Goal: Task Accomplishment & Management: Use online tool/utility

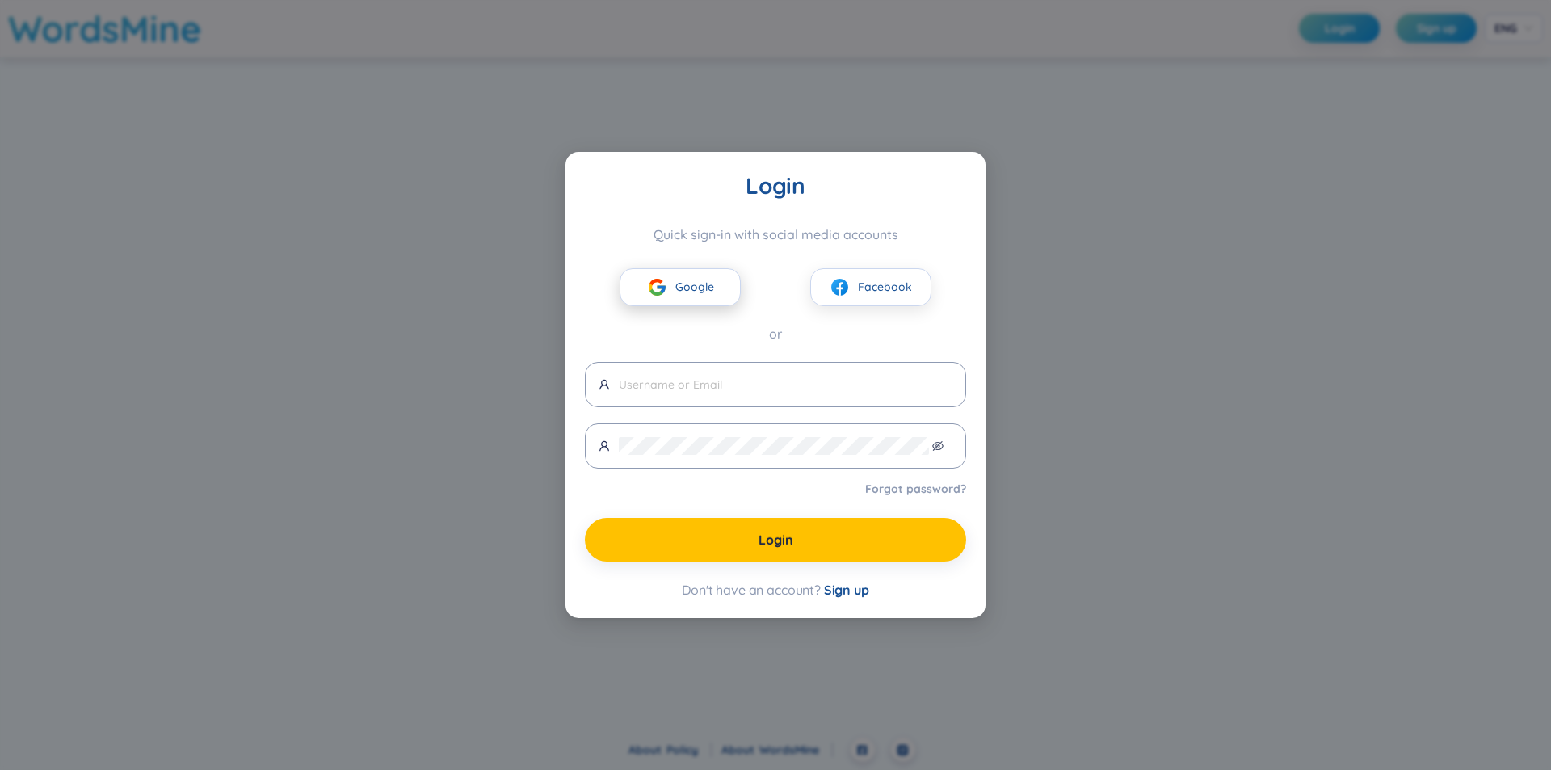
click at [688, 281] on span "Google" at bounding box center [694, 287] width 39 height 18
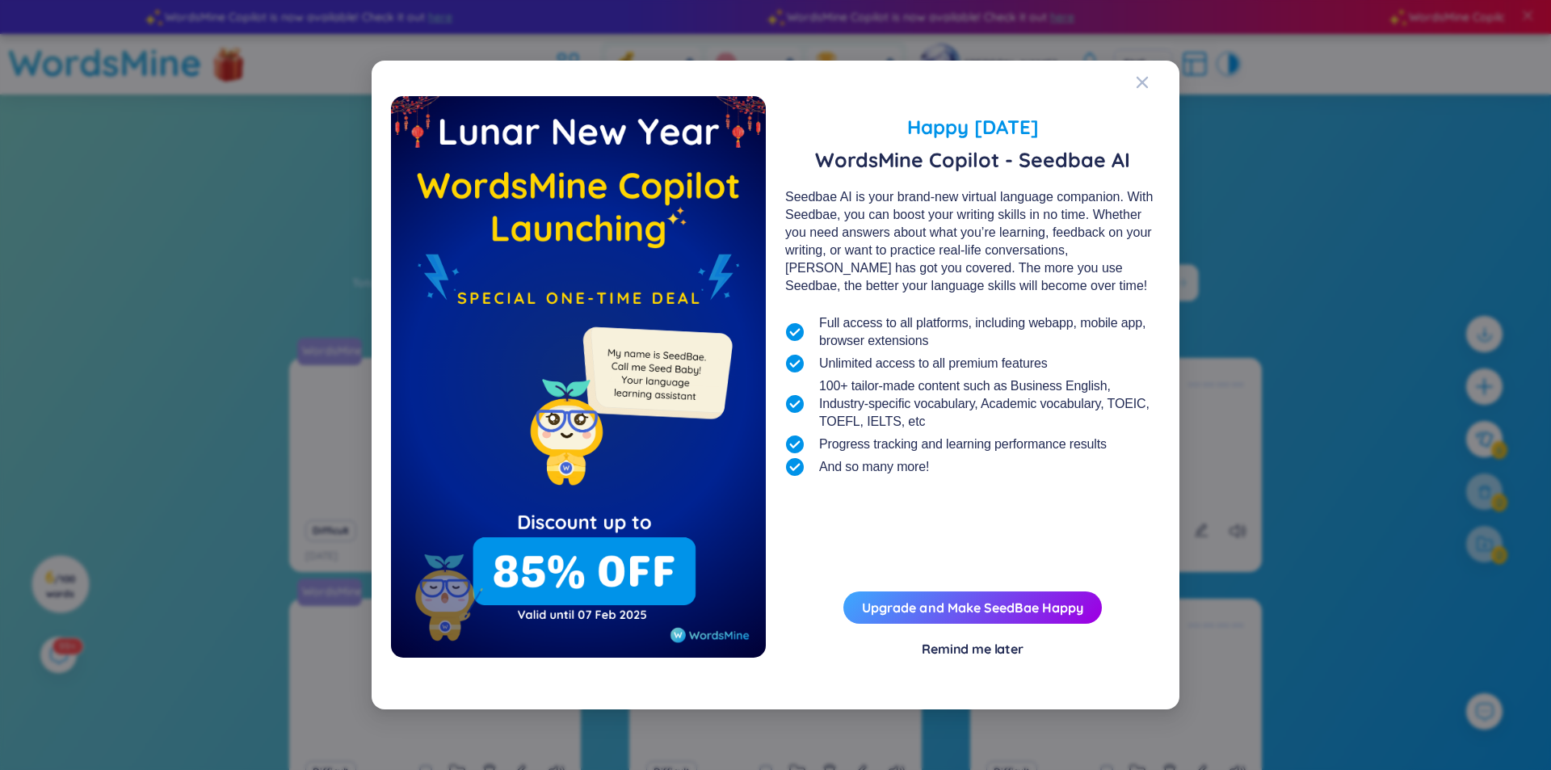
click at [1134, 130] on span "Happy [DATE]" at bounding box center [972, 126] width 375 height 29
click at [1137, 82] on icon "Close" at bounding box center [1142, 82] width 13 height 13
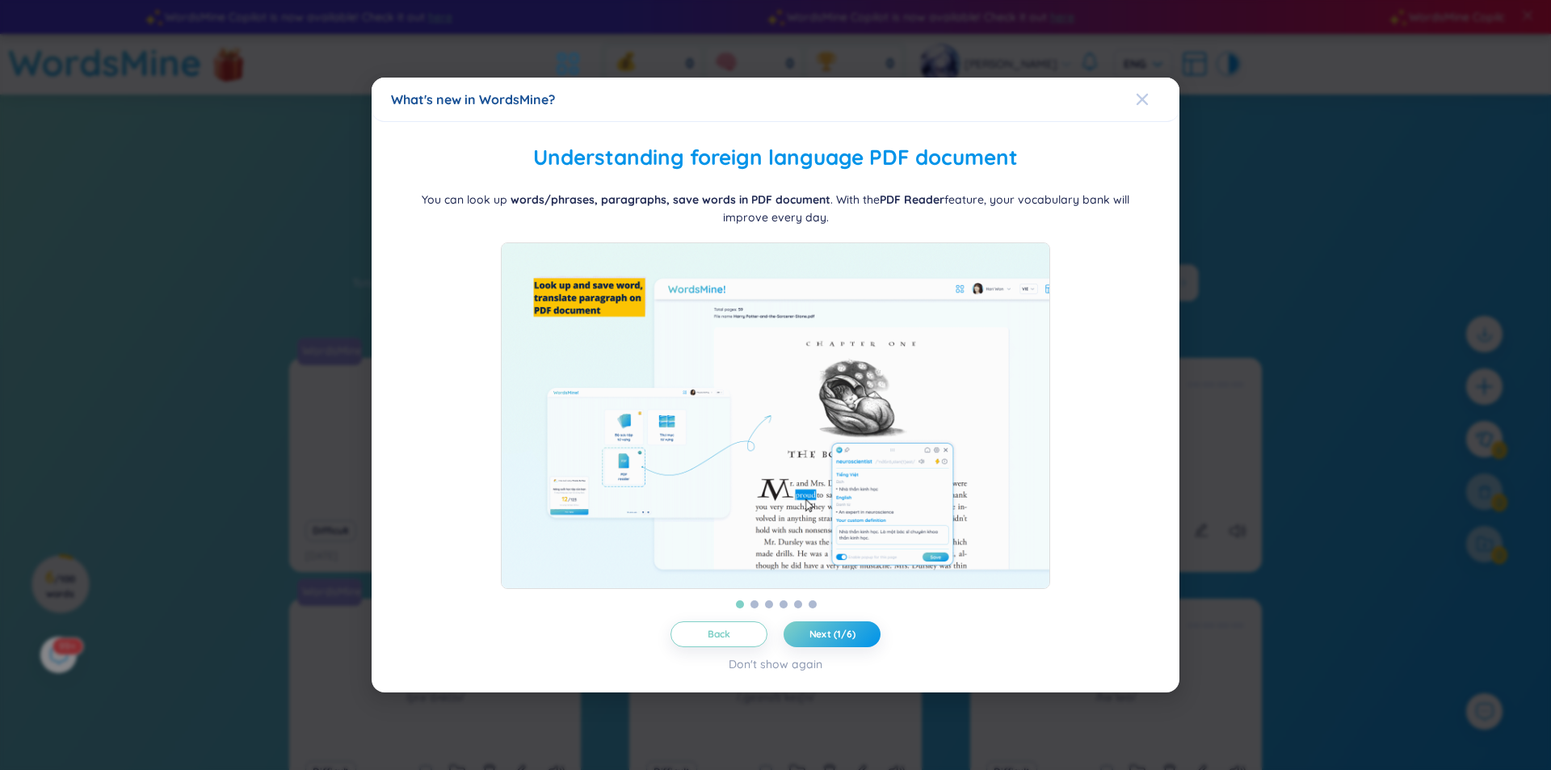
click at [1137, 93] on icon "Close" at bounding box center [1142, 99] width 13 height 13
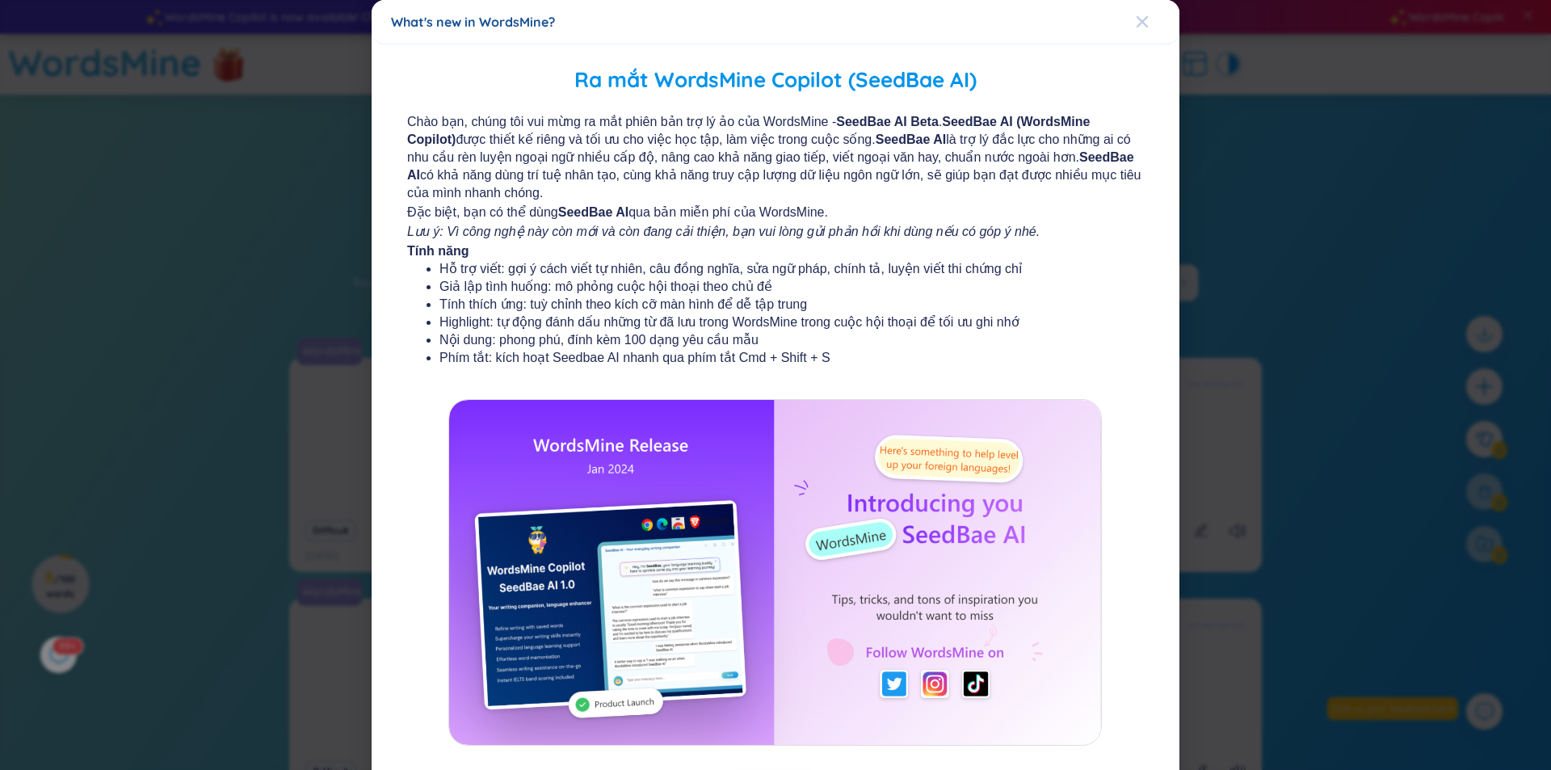
click at [1138, 10] on div "Close" at bounding box center [1142, 22] width 13 height 44
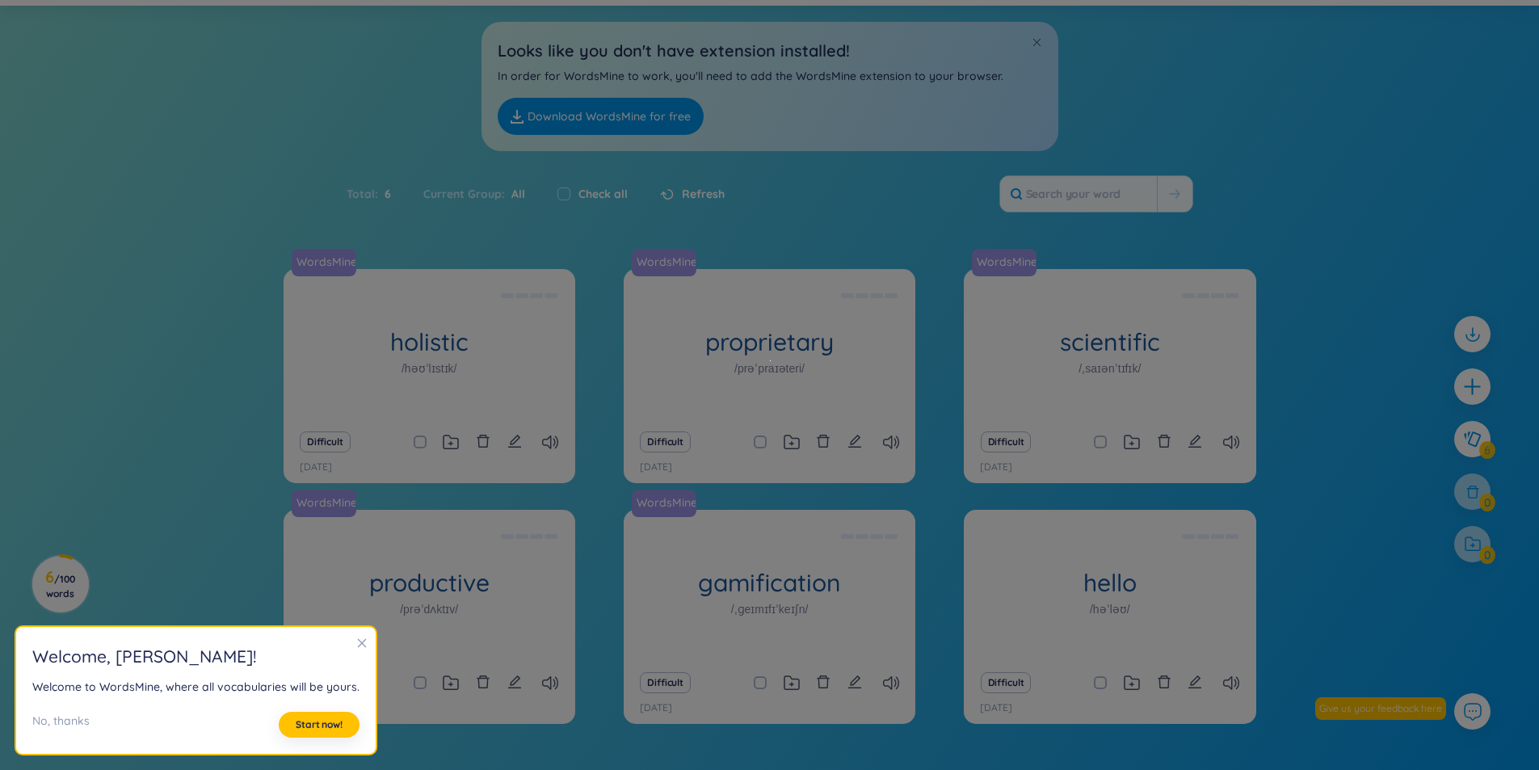
scroll to position [128, 0]
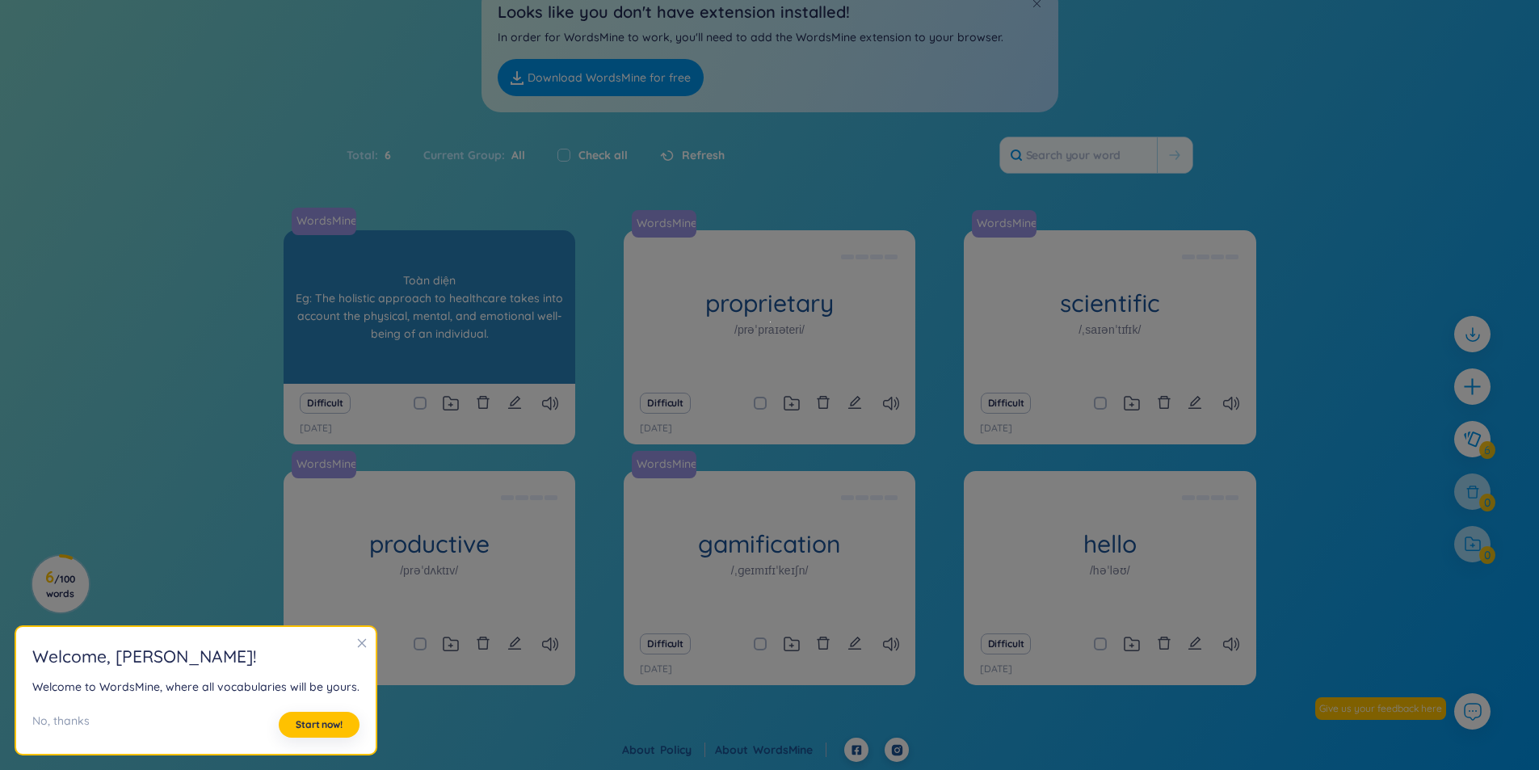
click at [379, 253] on div "holistic /həʊˈlɪstɪk/" at bounding box center [430, 306] width 292 height 153
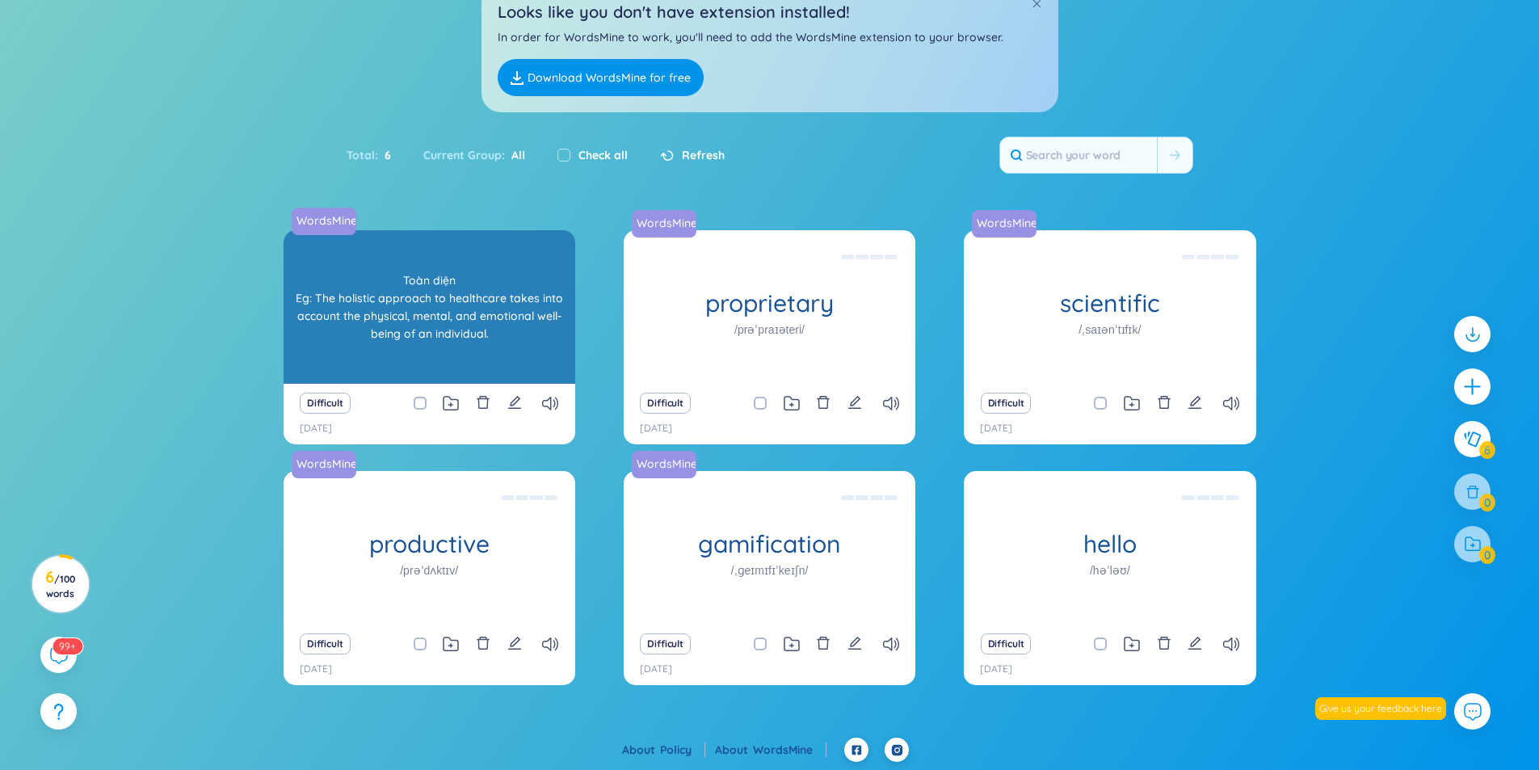
click at [453, 290] on div "Toàn diện Eg: The holistic approach to healthcare takes into account the physic…" at bounding box center [429, 306] width 275 height 145
click at [486, 243] on div "Toàn diện Eg: The holistic approach to healthcare takes into account the physic…" at bounding box center [429, 306] width 275 height 145
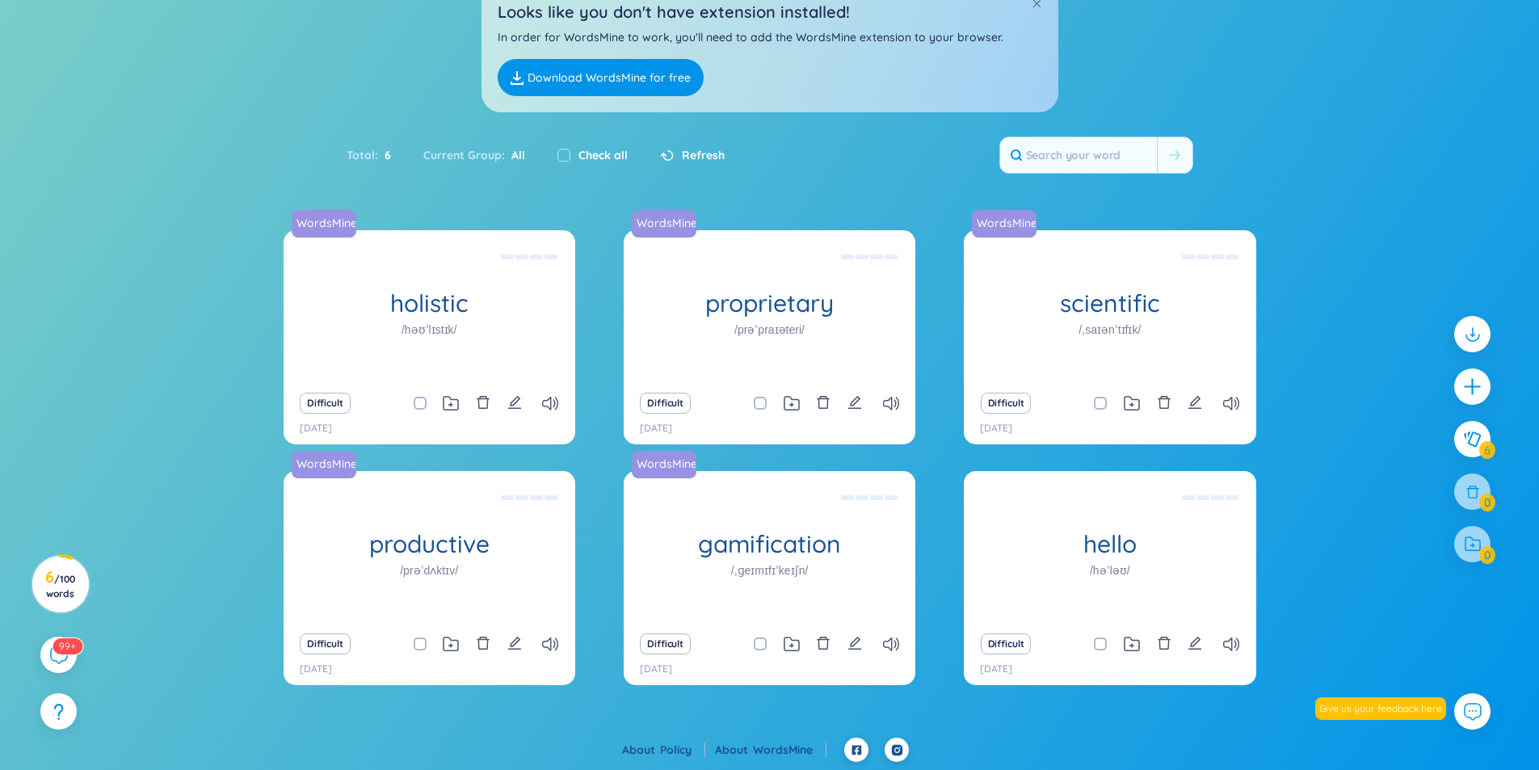
drag, startPoint x: 465, startPoint y: 208, endPoint x: 448, endPoint y: 200, distance: 18.1
click at [450, 201] on section "Sort Alphabet Ascending Alphabet Descending Time-based Ascending Time-based Des…" at bounding box center [769, 352] width 1539 height 771
click at [528, 200] on section "Sort Alphabet Ascending Alphabet Descending Time-based Ascending Time-based Des…" at bounding box center [769, 352] width 1539 height 771
click at [462, 222] on section "Sort Alphabet Ascending Alphabet Descending Time-based Ascending Time-based Des…" at bounding box center [769, 352] width 1539 height 771
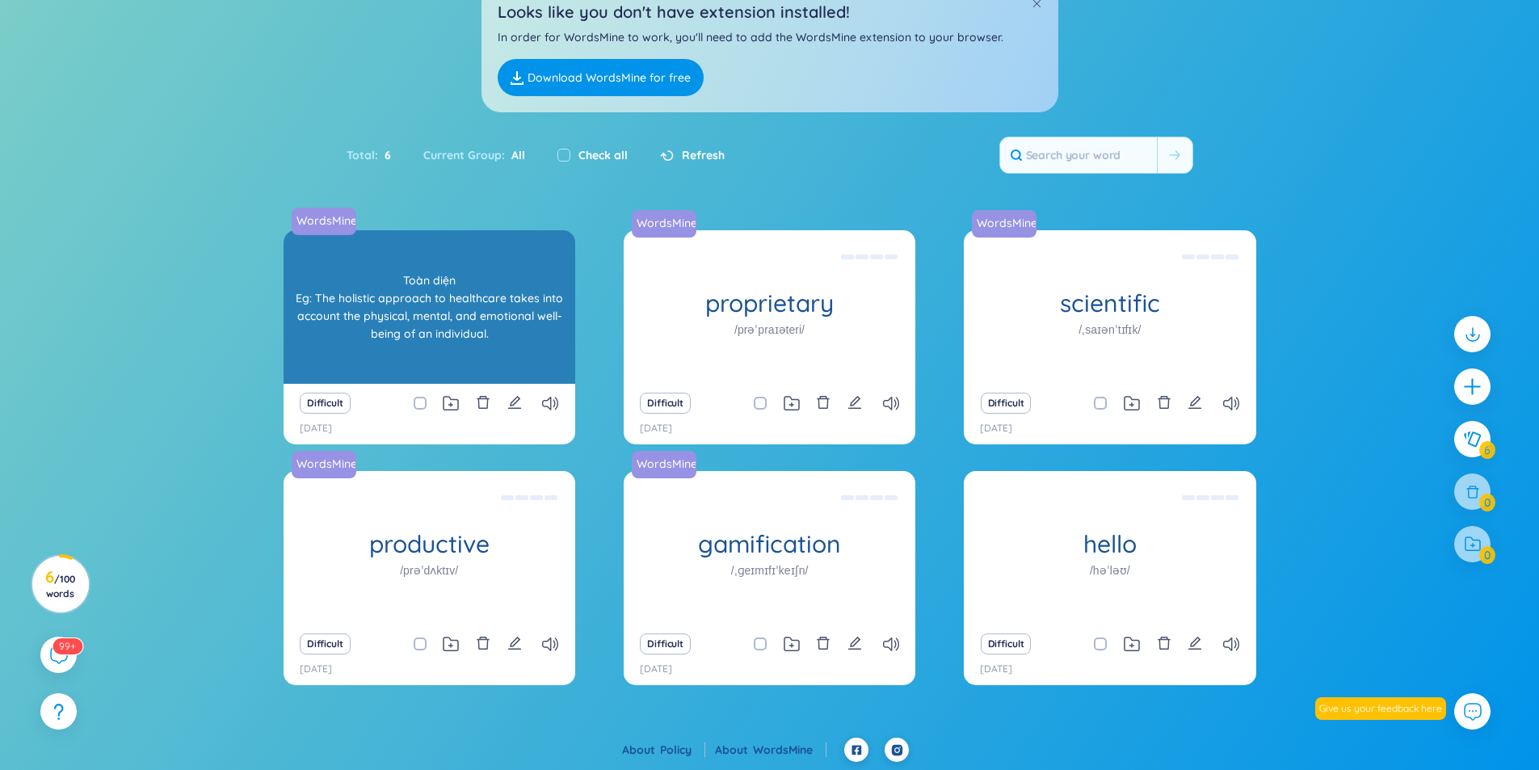
click at [451, 243] on div "WordsMine holistic /həʊˈlɪstɪk/ Toàn diện Eg: The holistic approach to healthca…" at bounding box center [430, 306] width 292 height 153
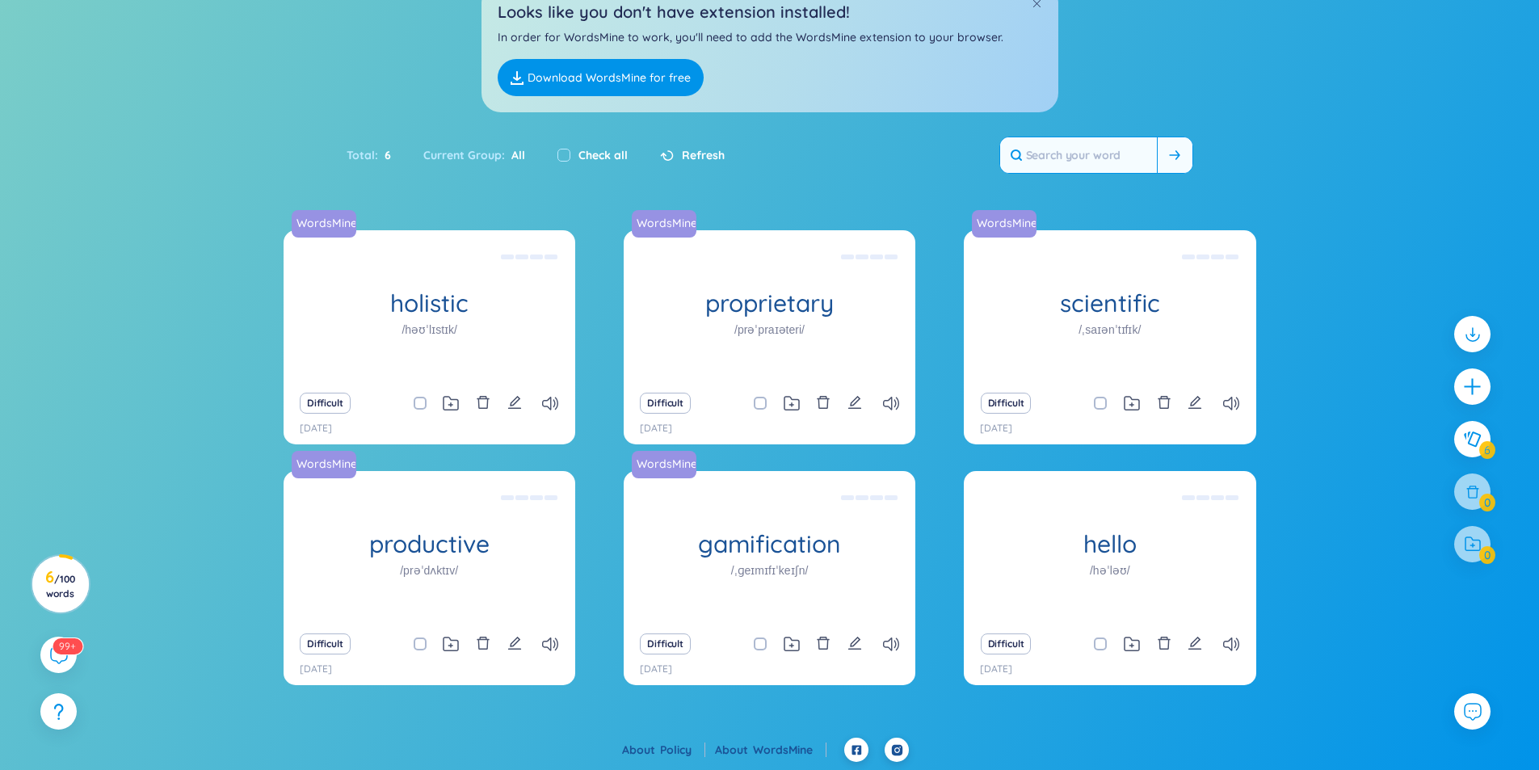
drag, startPoint x: 1116, startPoint y: 153, endPoint x: 1129, endPoint y: 166, distance: 18.3
click at [1125, 162] on input "text" at bounding box center [1078, 155] width 157 height 36
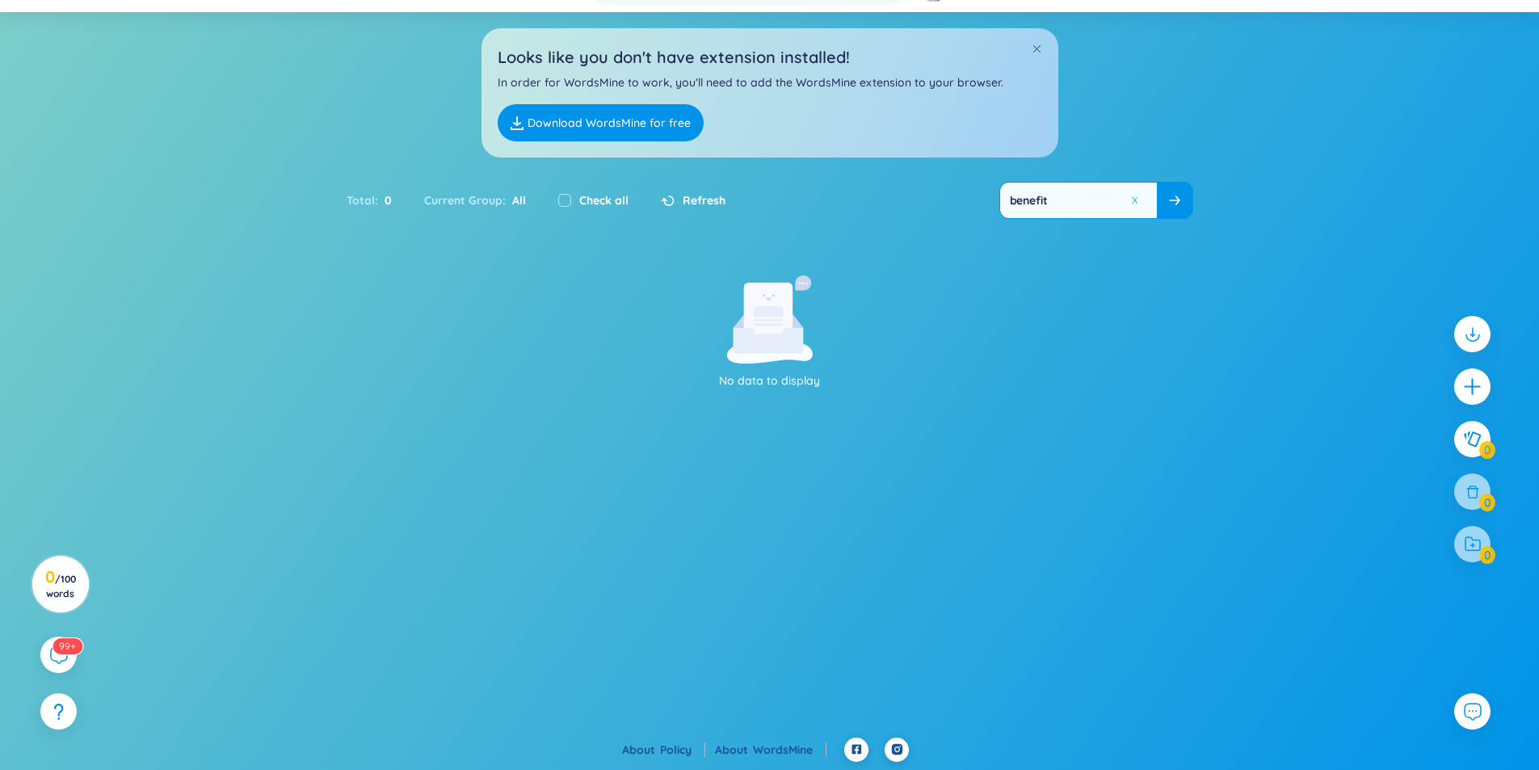
type input "benefit"
click at [1174, 208] on span at bounding box center [1174, 200] width 11 height 16
drag, startPoint x: 1100, startPoint y: 199, endPoint x: 830, endPoint y: 220, distance: 270.6
click at [831, 219] on div "Total : 0 Current Group : All Check all Refresh benefit" at bounding box center [770, 208] width 1008 height 69
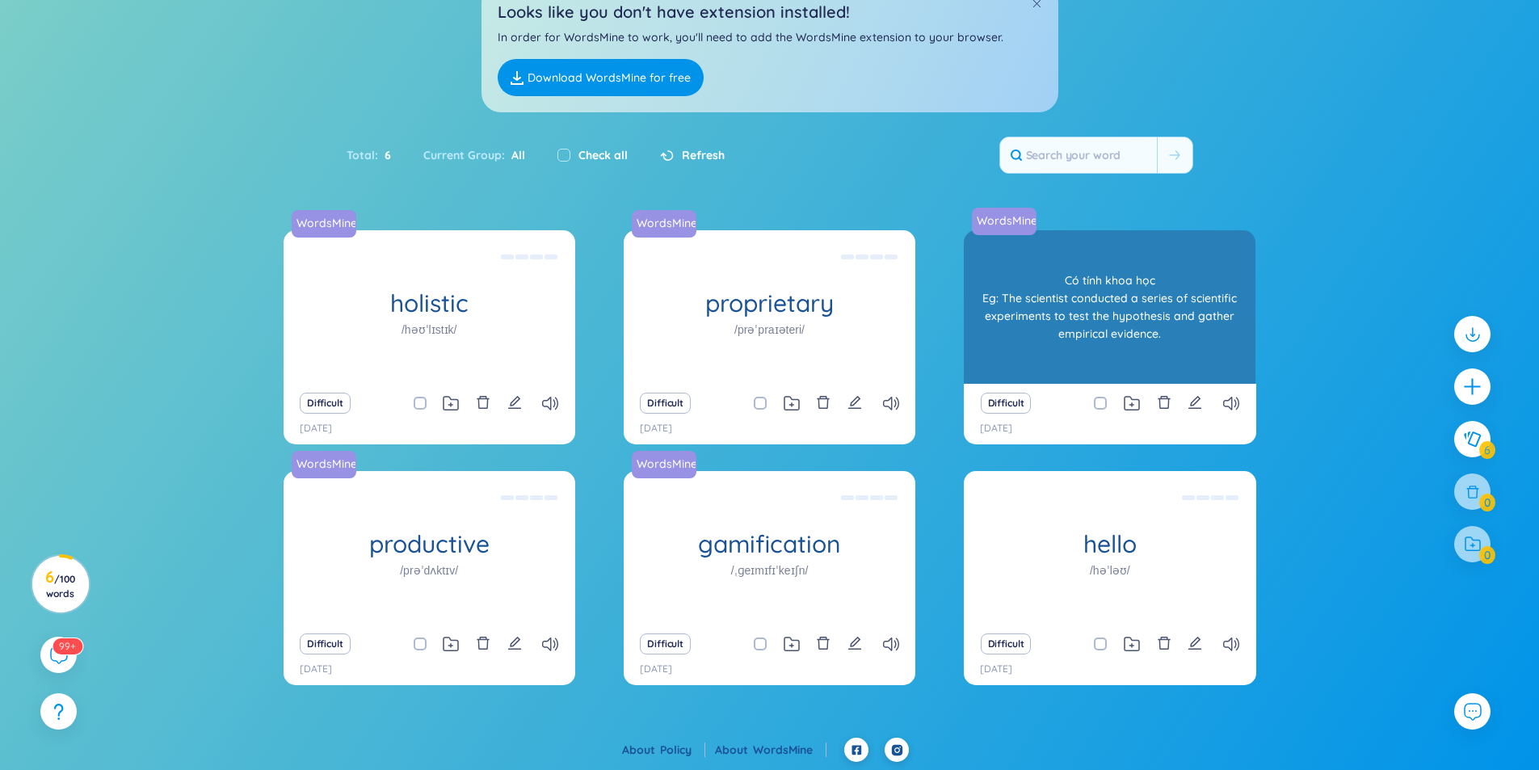
scroll to position [0, 0]
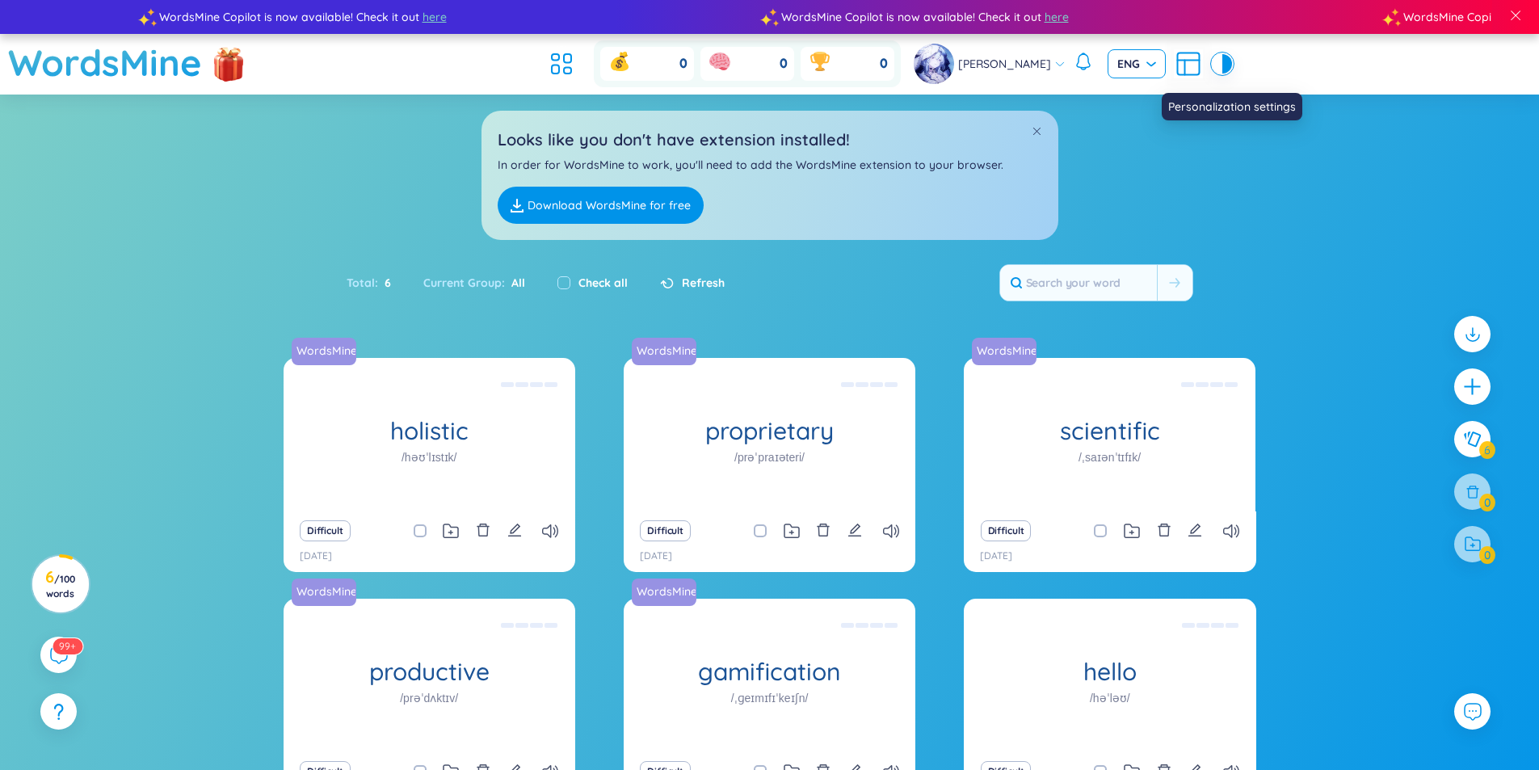
click at [1146, 64] on div "ENG" at bounding box center [1137, 63] width 58 height 29
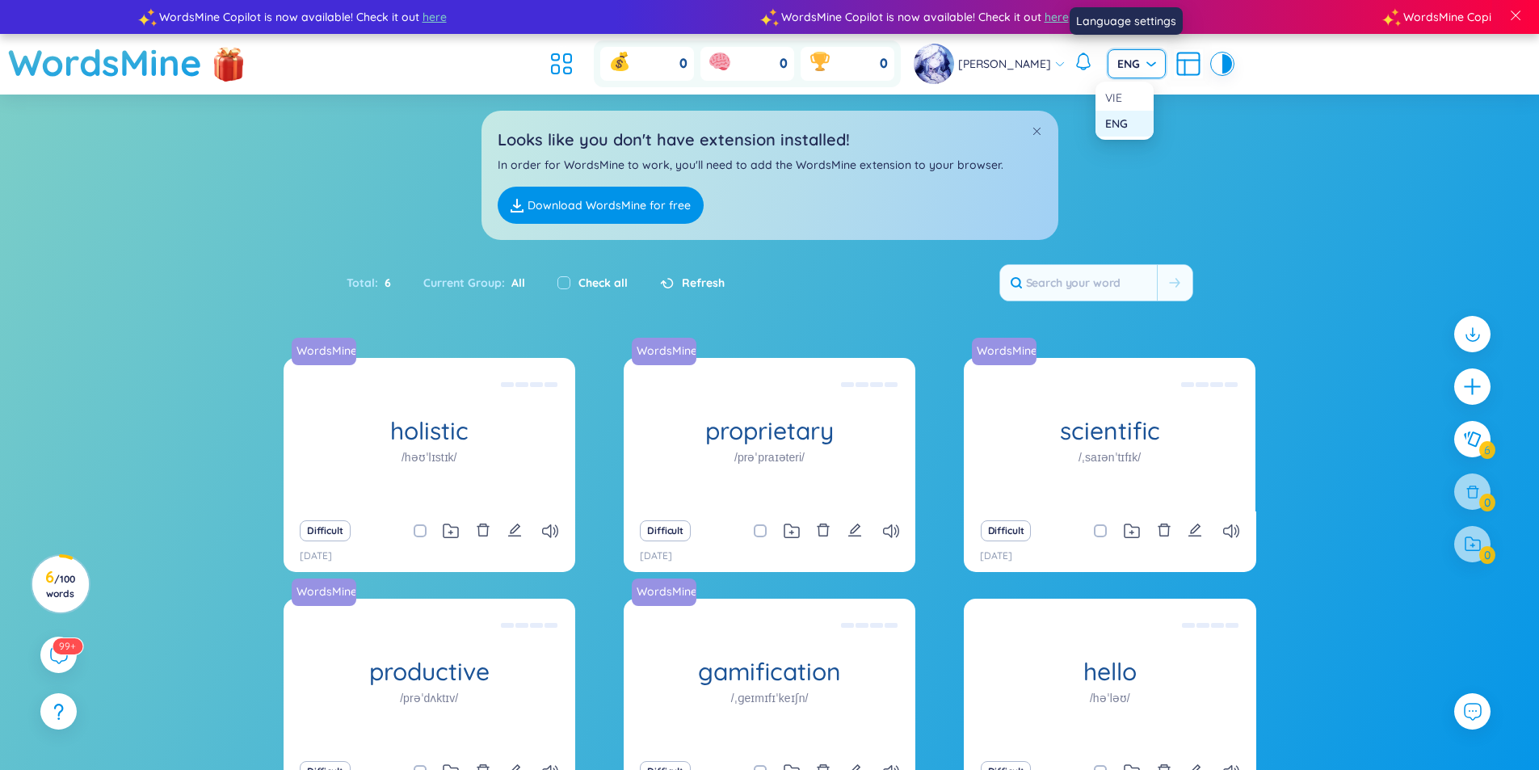
click at [1129, 97] on div "VIE" at bounding box center [1124, 98] width 39 height 18
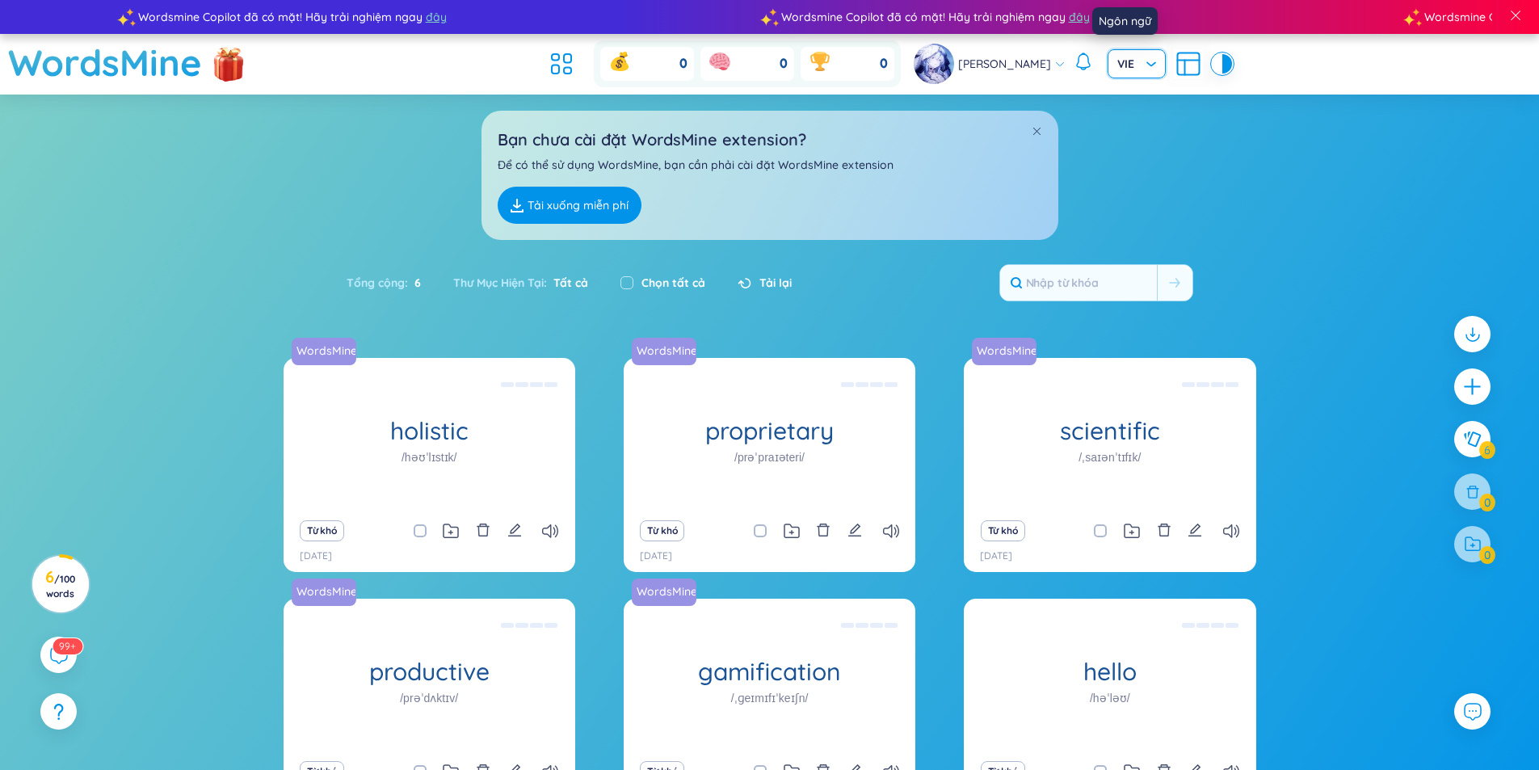
click at [1131, 75] on span at bounding box center [1130, 63] width 27 height 27
click at [1119, 117] on div "ENG" at bounding box center [1124, 124] width 39 height 18
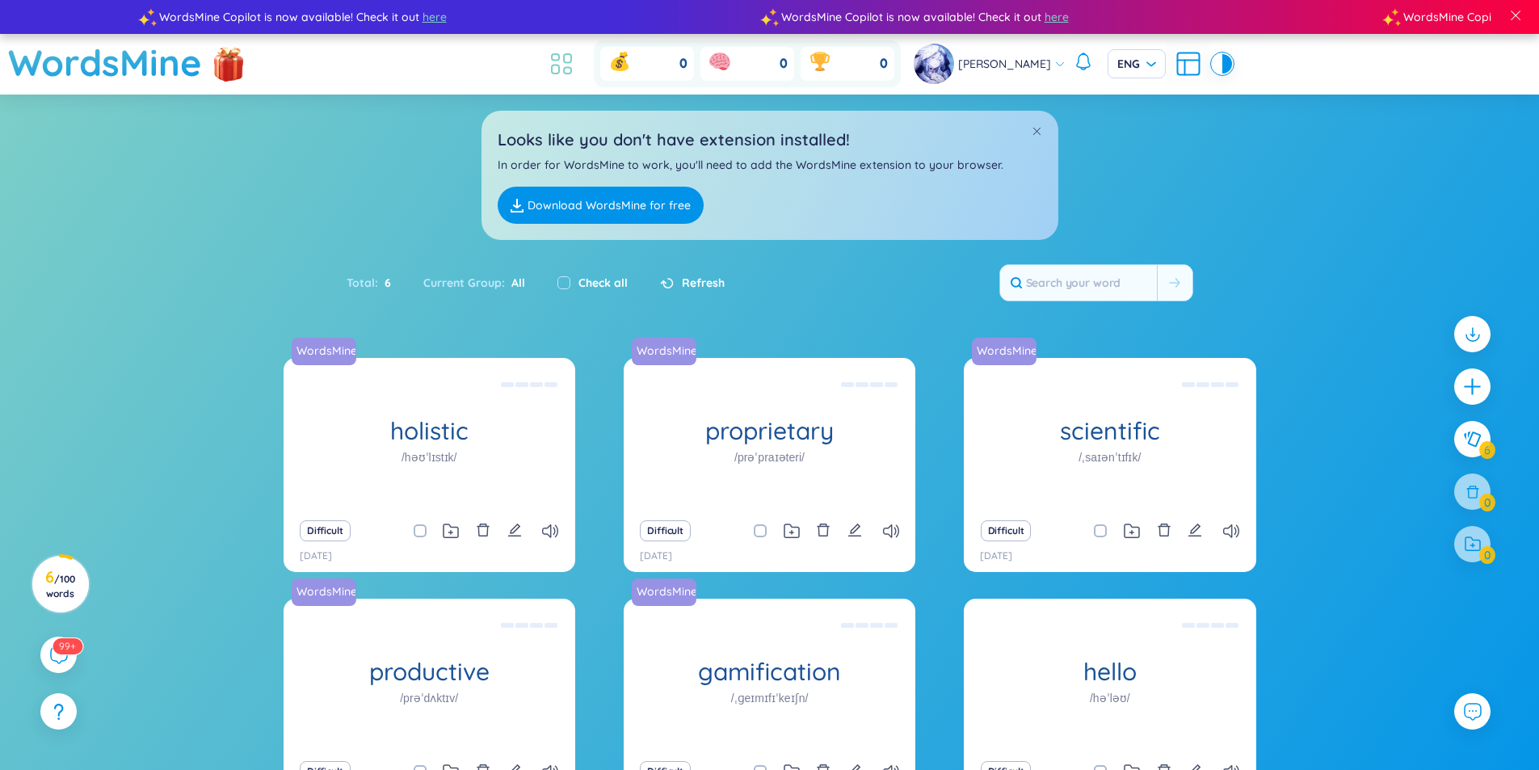
click at [576, 65] on icon at bounding box center [561, 63] width 29 height 29
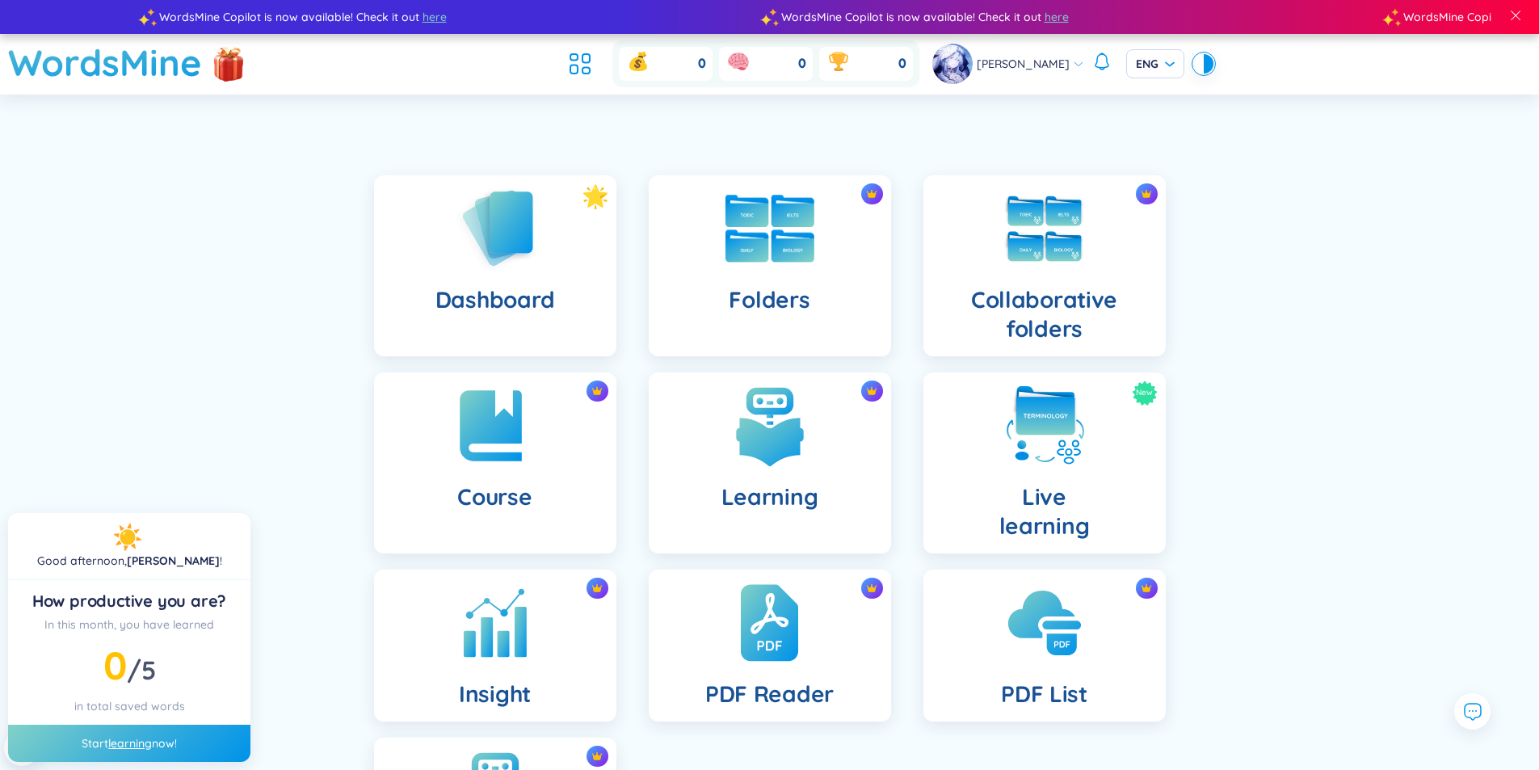
click at [826, 233] on div "Folders" at bounding box center [770, 265] width 242 height 181
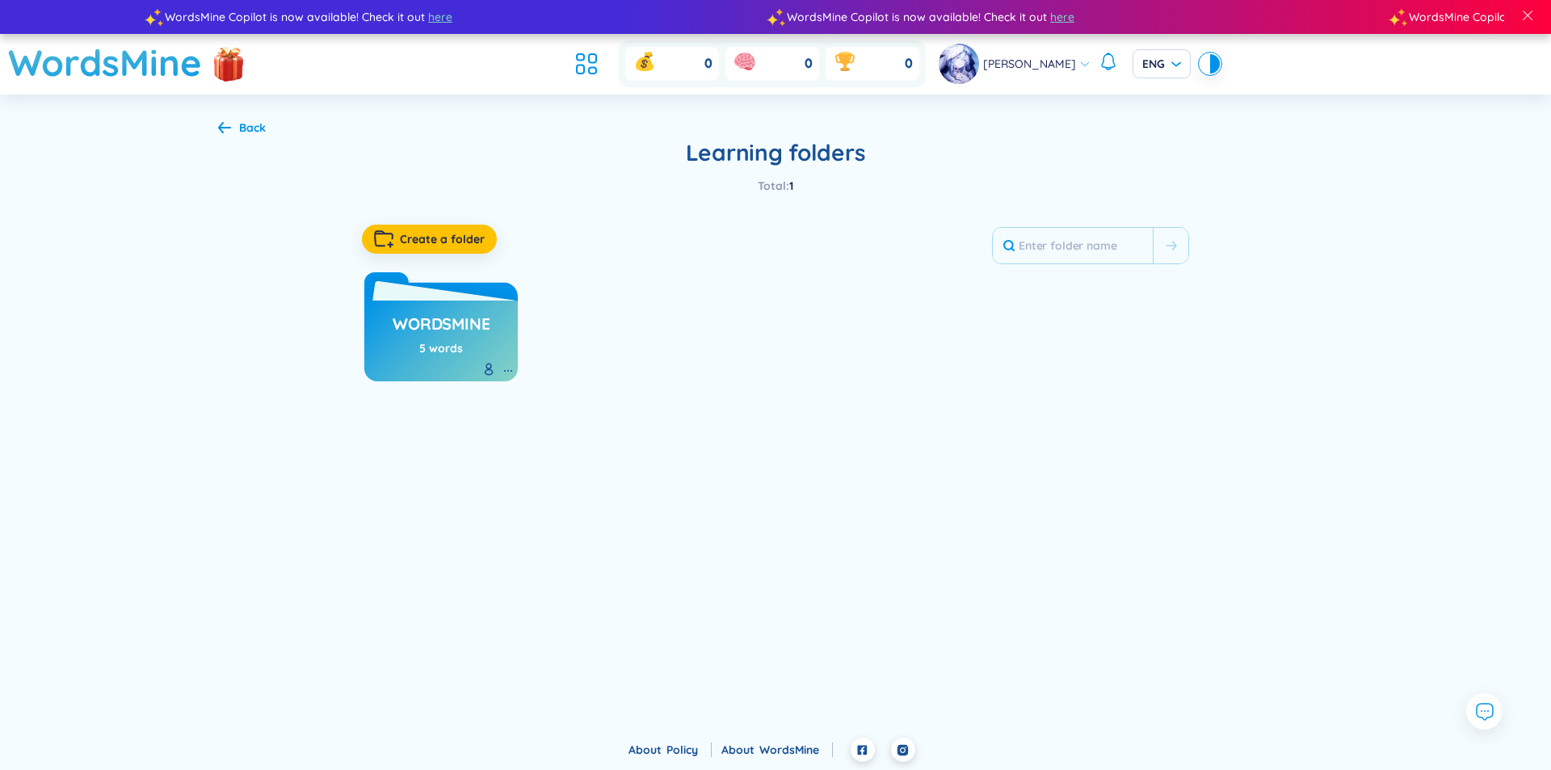
click at [370, 289] on icon at bounding box center [440, 294] width 153 height 44
click at [431, 303] on div "WordsMine 5 words" at bounding box center [440, 341] width 153 height 81
click at [406, 283] on icon at bounding box center [440, 294] width 153 height 44
click at [612, 61] on ul at bounding box center [591, 64] width 44 height 36
click at [596, 62] on icon at bounding box center [592, 58] width 7 height 9
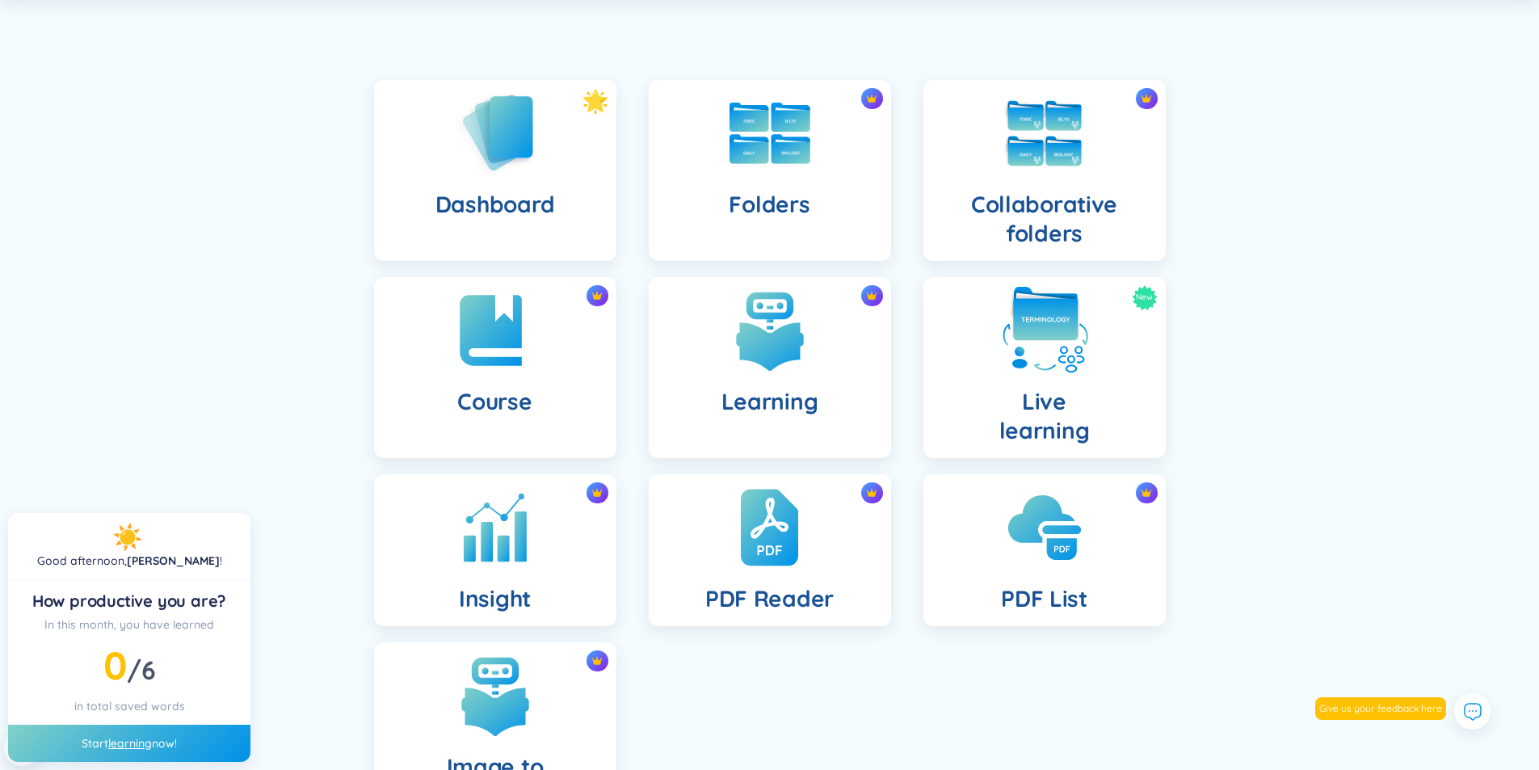
scroll to position [238, 0]
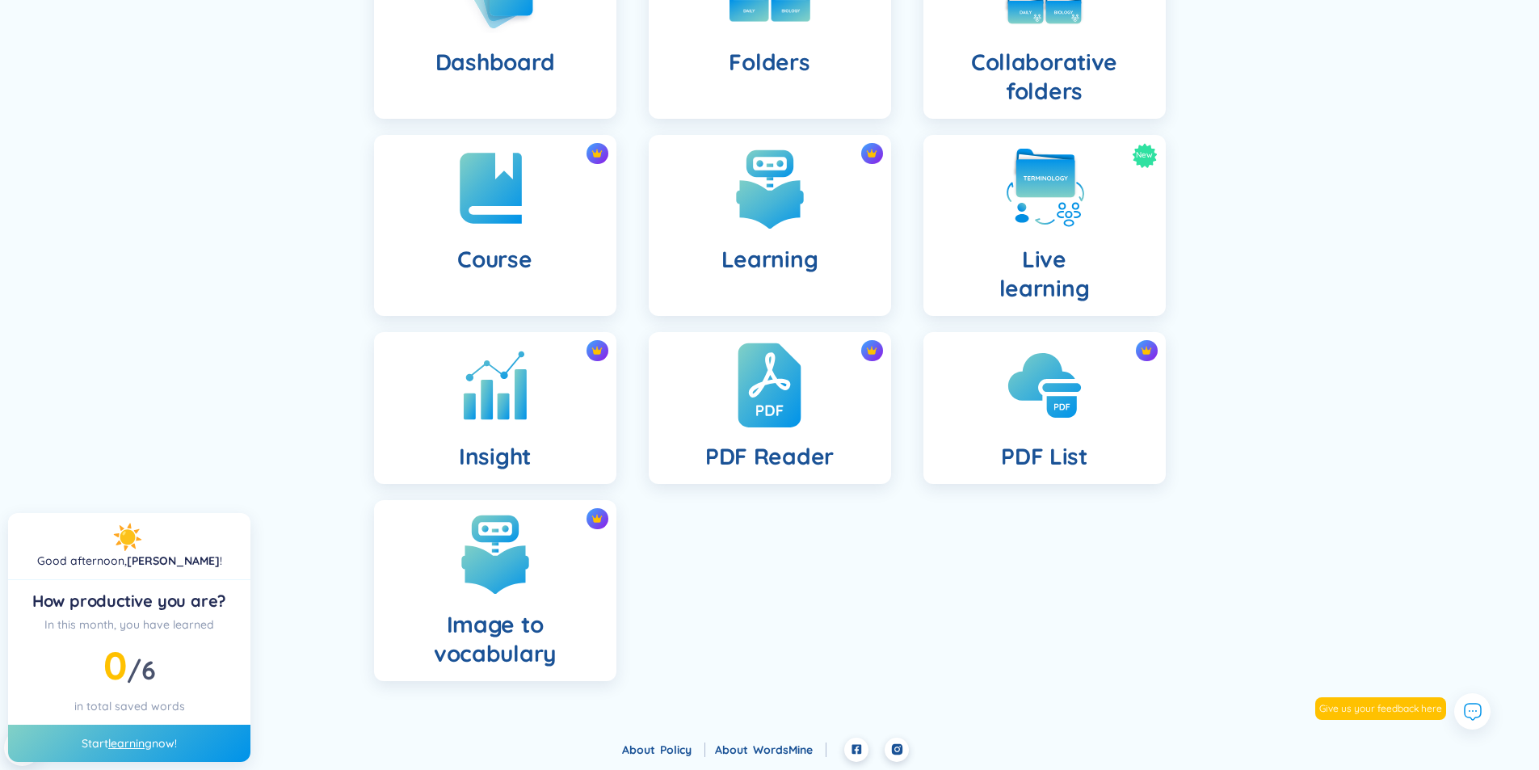
click at [853, 456] on div "PDF Reader" at bounding box center [770, 408] width 242 height 152
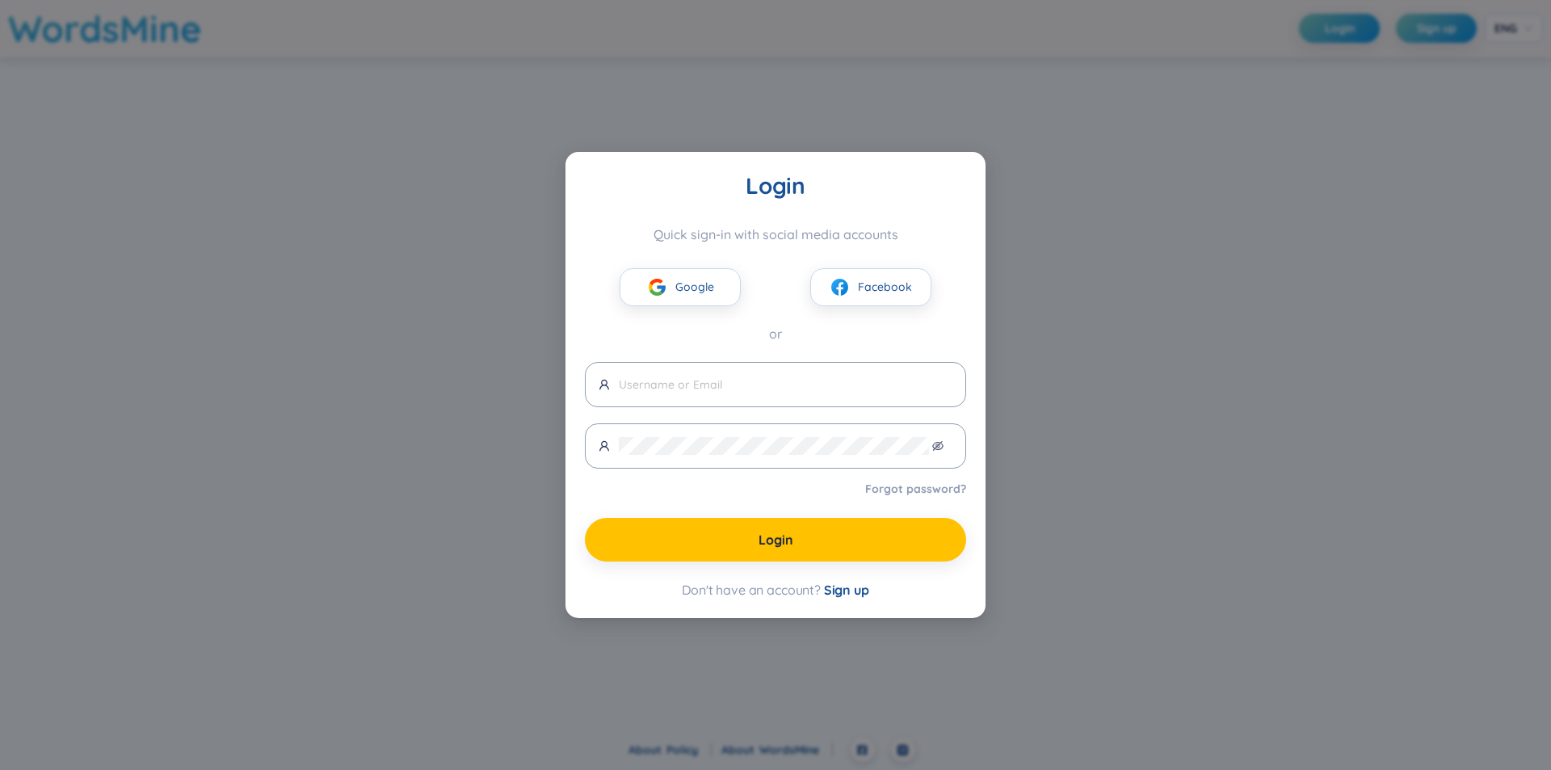
click at [1187, 181] on div "Login Quick sign-in with social media accounts Google Facebook or Forgot passwo…" at bounding box center [775, 385] width 1551 height 770
click at [675, 292] on span "Google" at bounding box center [694, 287] width 39 height 18
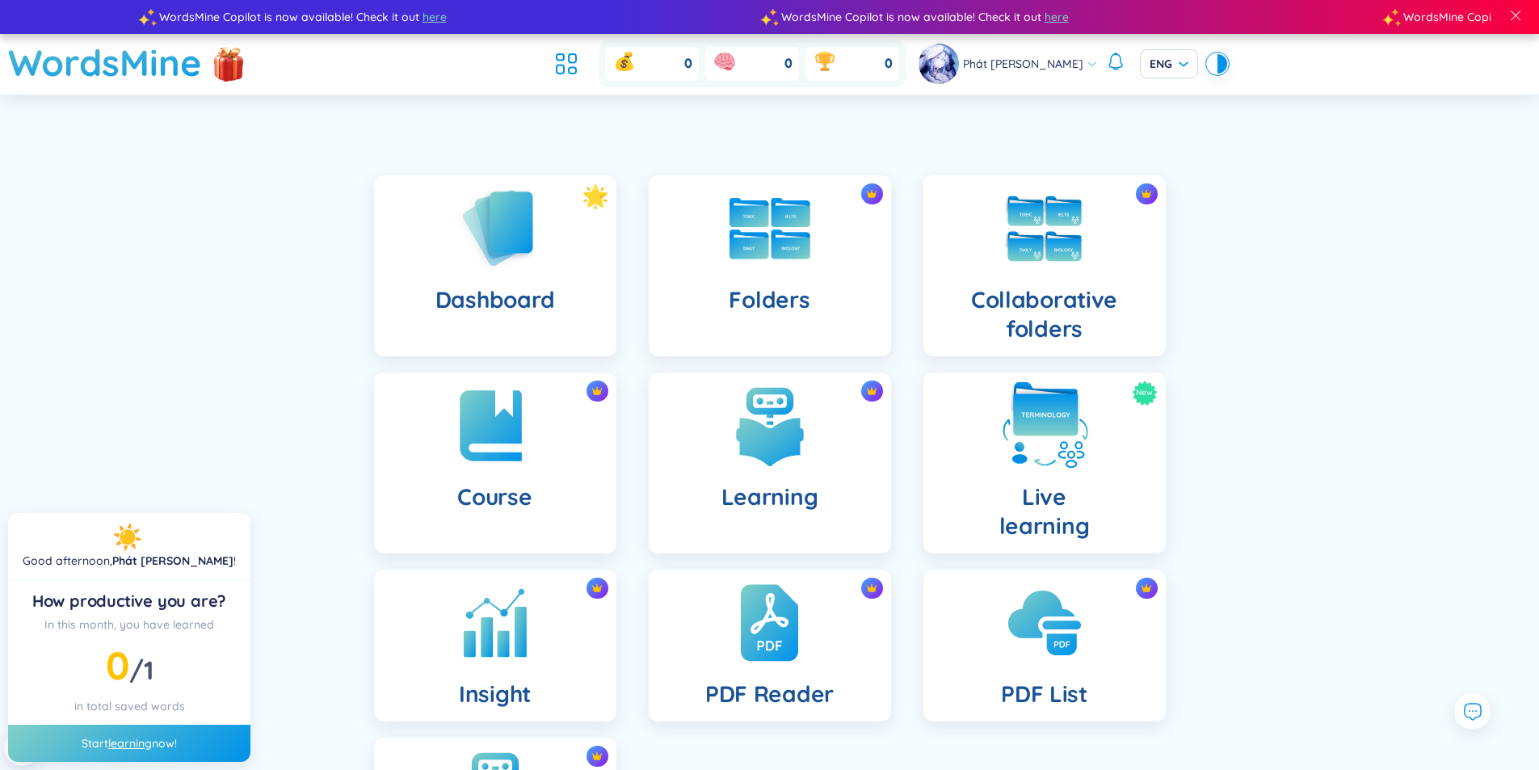
scroll to position [238, 0]
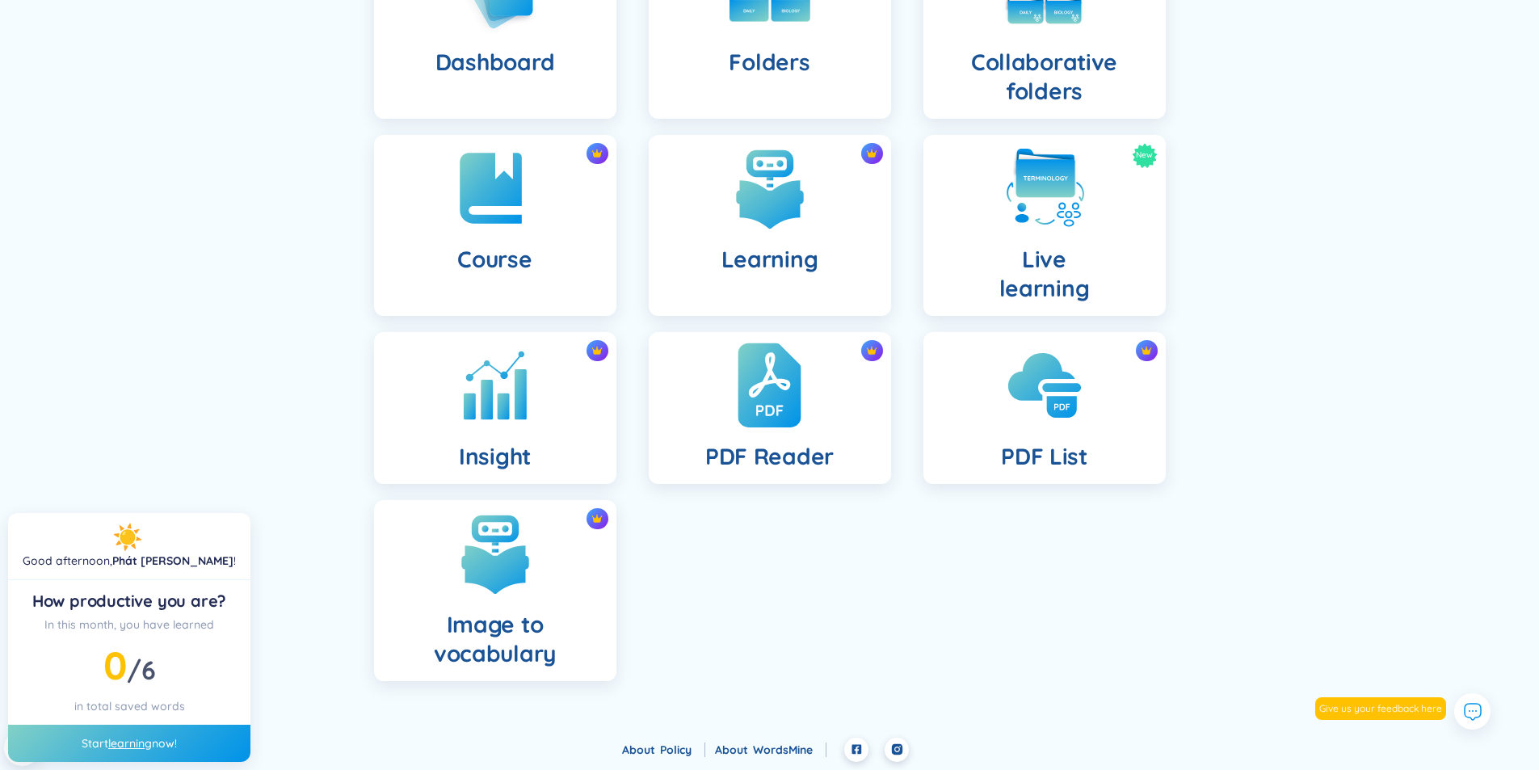
click at [784, 389] on img at bounding box center [769, 385] width 63 height 89
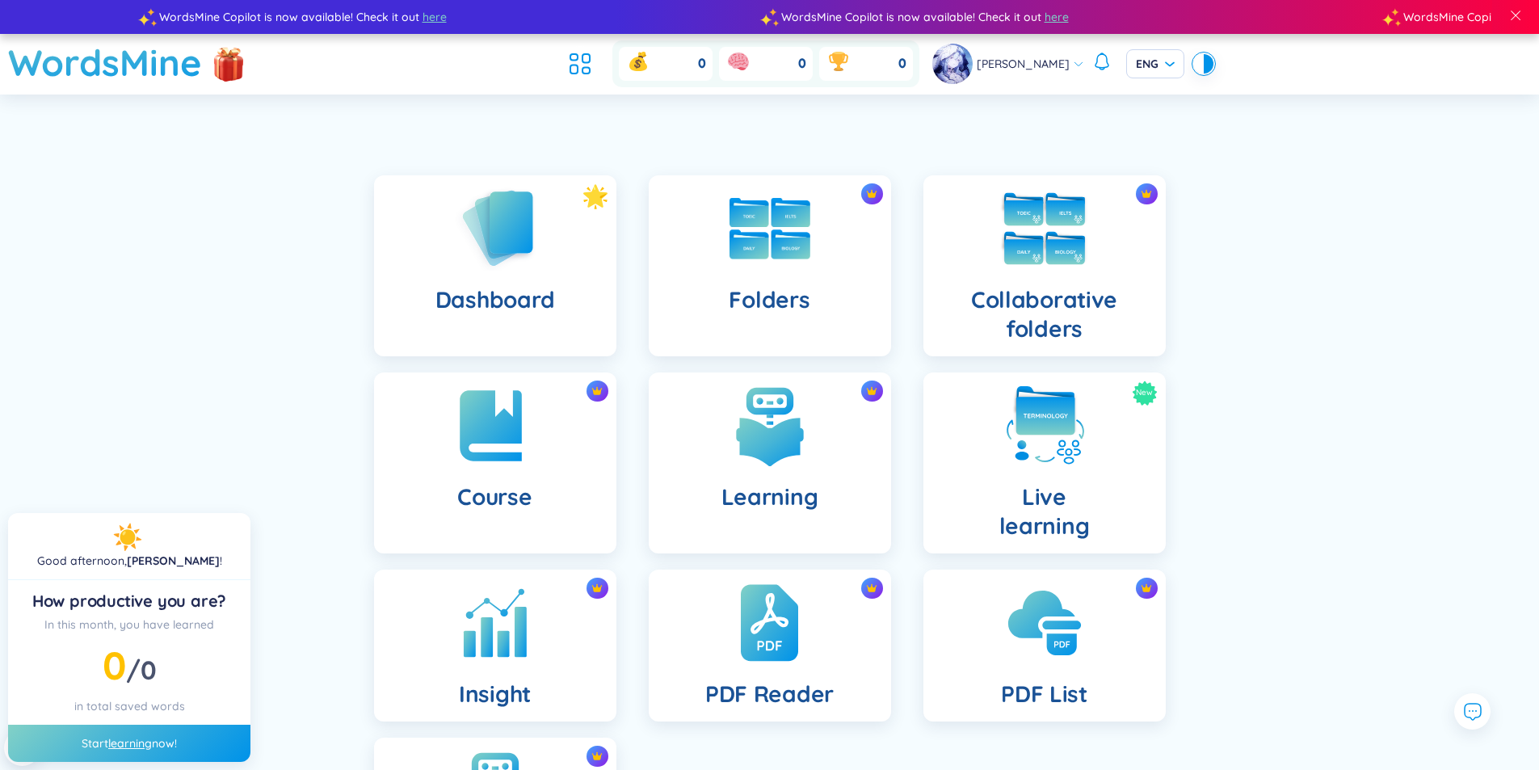
scroll to position [238, 0]
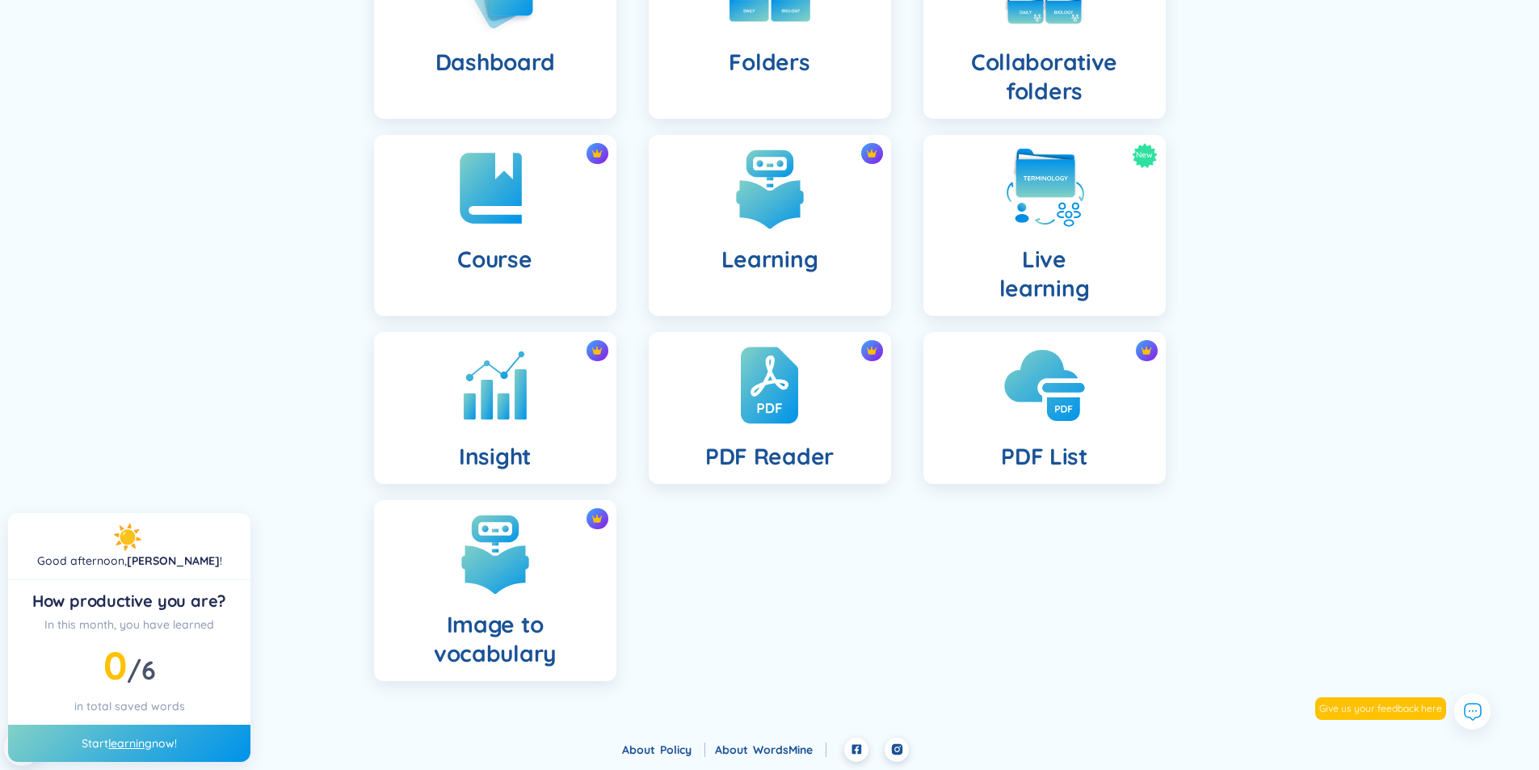
click at [1078, 420] on img at bounding box center [1044, 385] width 89 height 89
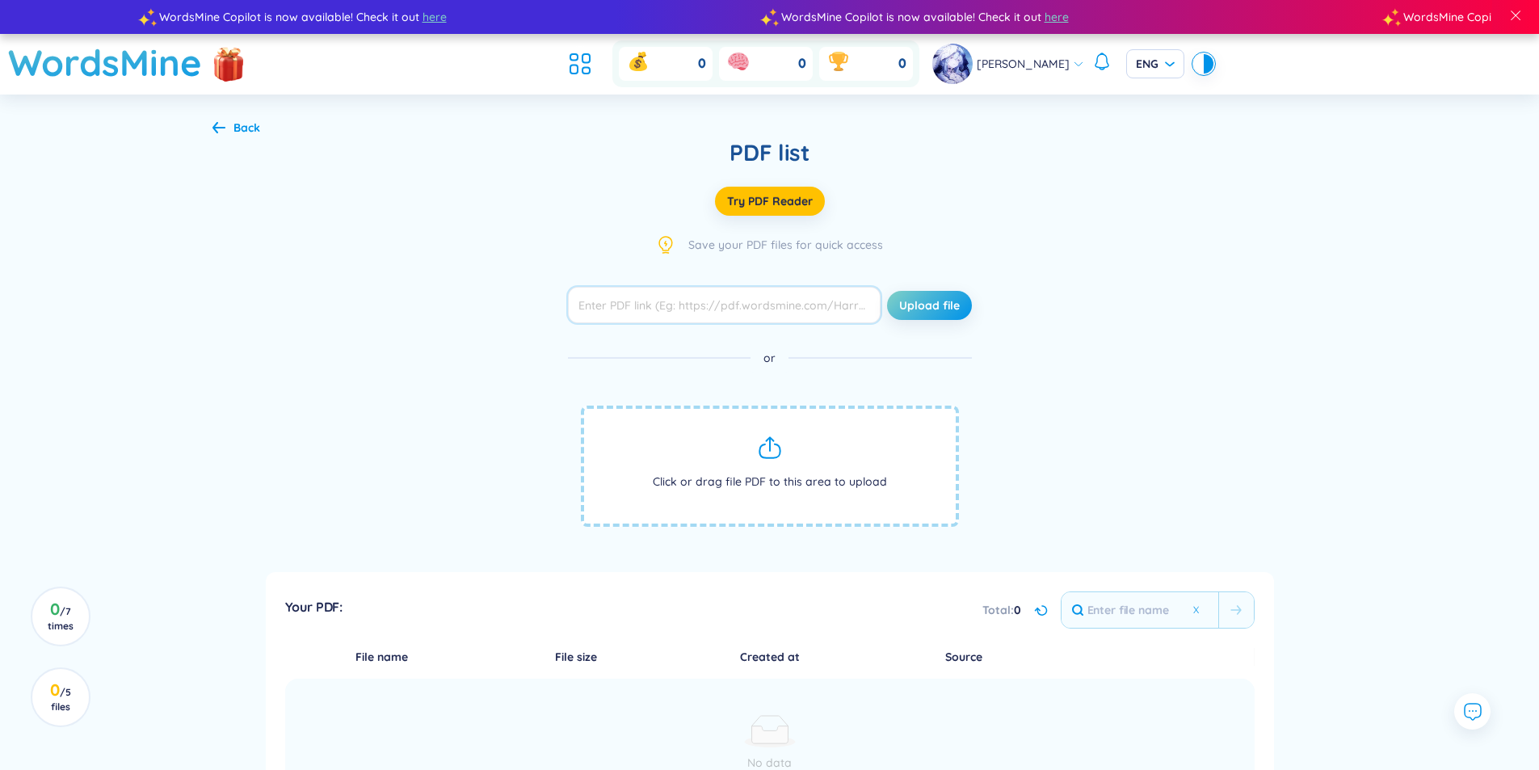
click at [757, 309] on input "text" at bounding box center [724, 305] width 313 height 36
paste input "[URL][DOMAIN_NAME]"
type input "[URL][DOMAIN_NAME]"
click at [952, 297] on span "Upload file" at bounding box center [929, 305] width 61 height 16
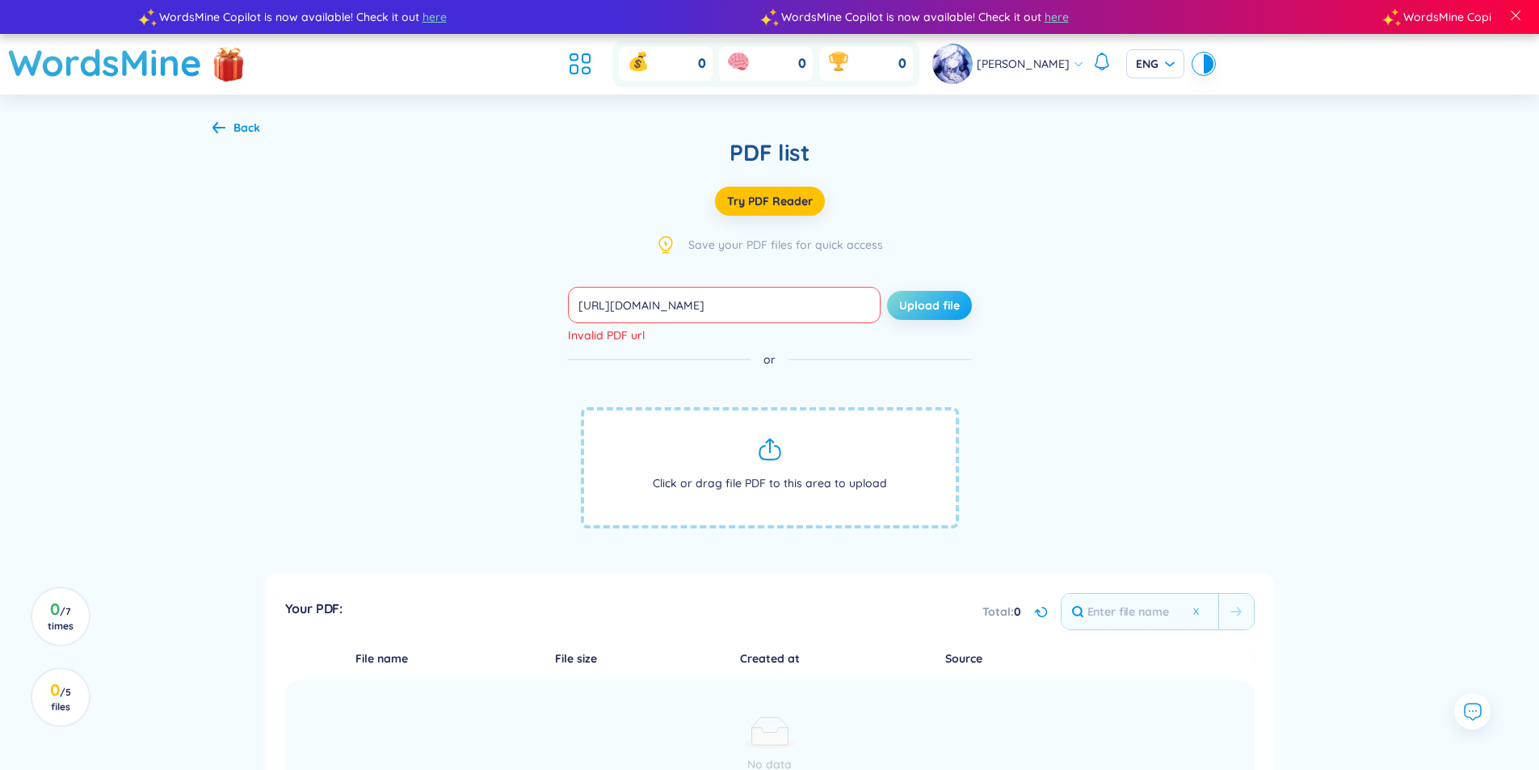
scroll to position [0, 0]
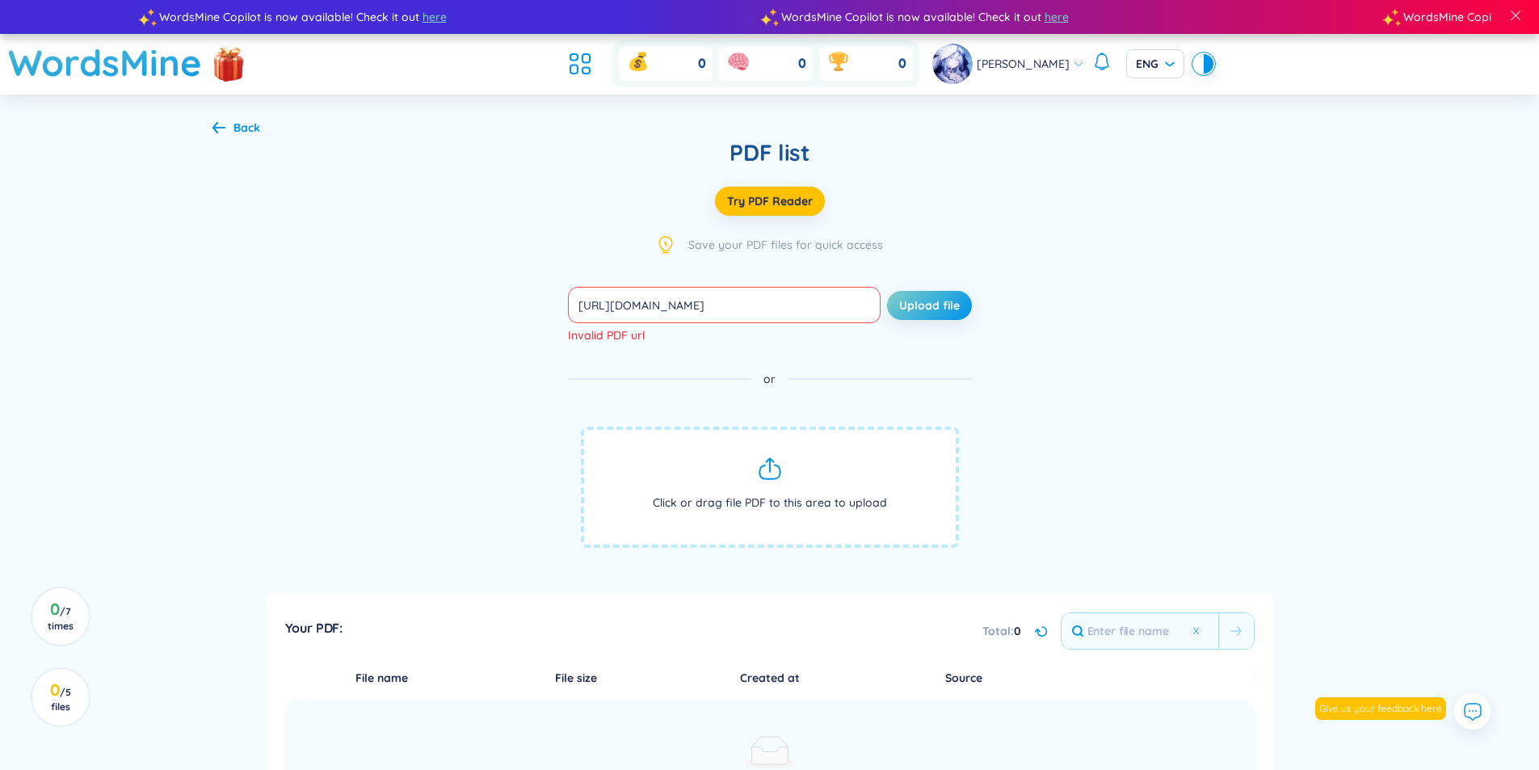
click at [743, 456] on span "Click or drag file PDF to this area to upload" at bounding box center [770, 487] width 378 height 121
click at [856, 296] on input "[URL][DOMAIN_NAME]" at bounding box center [724, 305] width 313 height 36
click at [855, 296] on input "[URL][DOMAIN_NAME]" at bounding box center [724, 305] width 313 height 36
click at [1154, 65] on span "ENG" at bounding box center [1155, 64] width 39 height 16
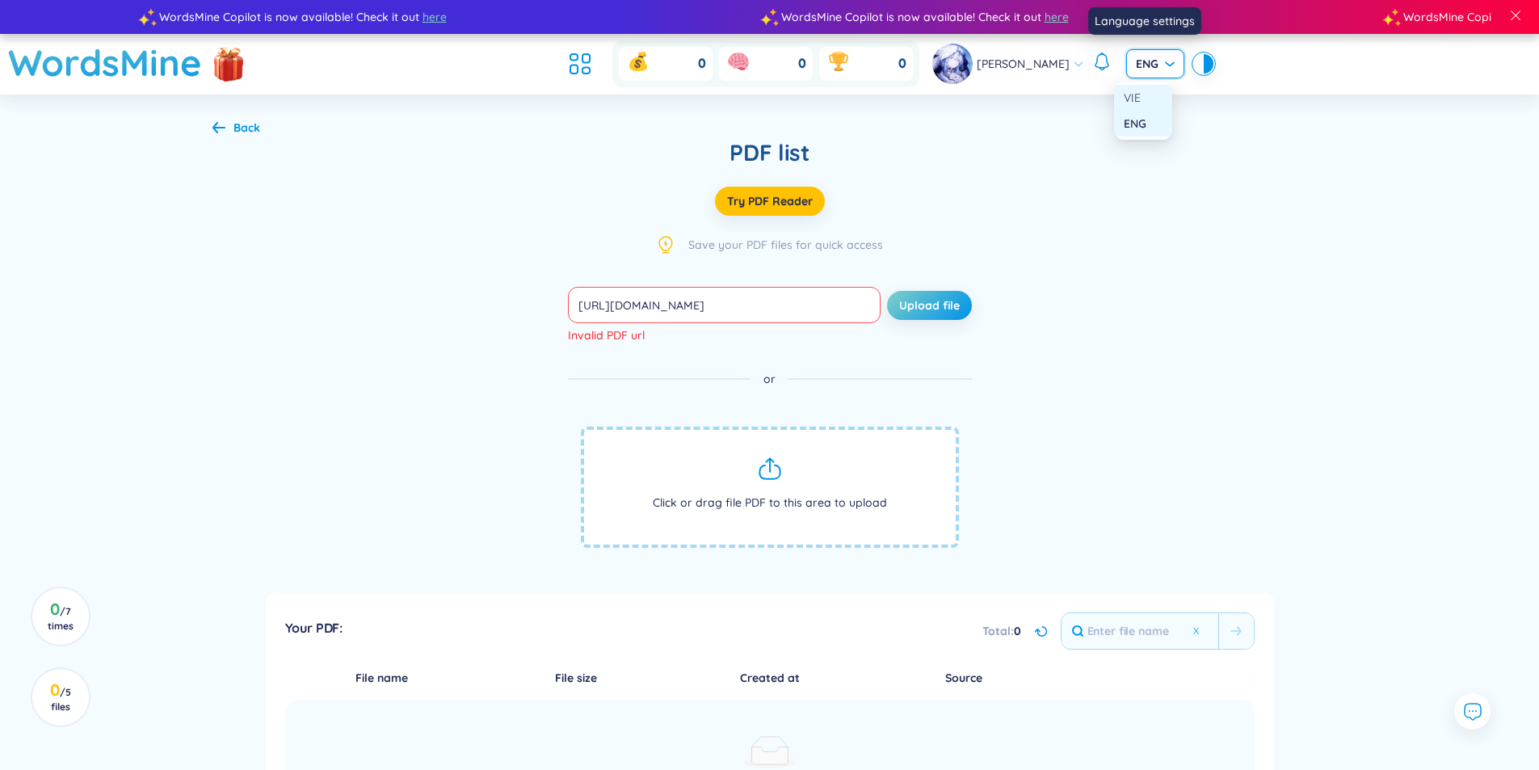
click at [1145, 99] on div "VIE" at bounding box center [1143, 98] width 39 height 18
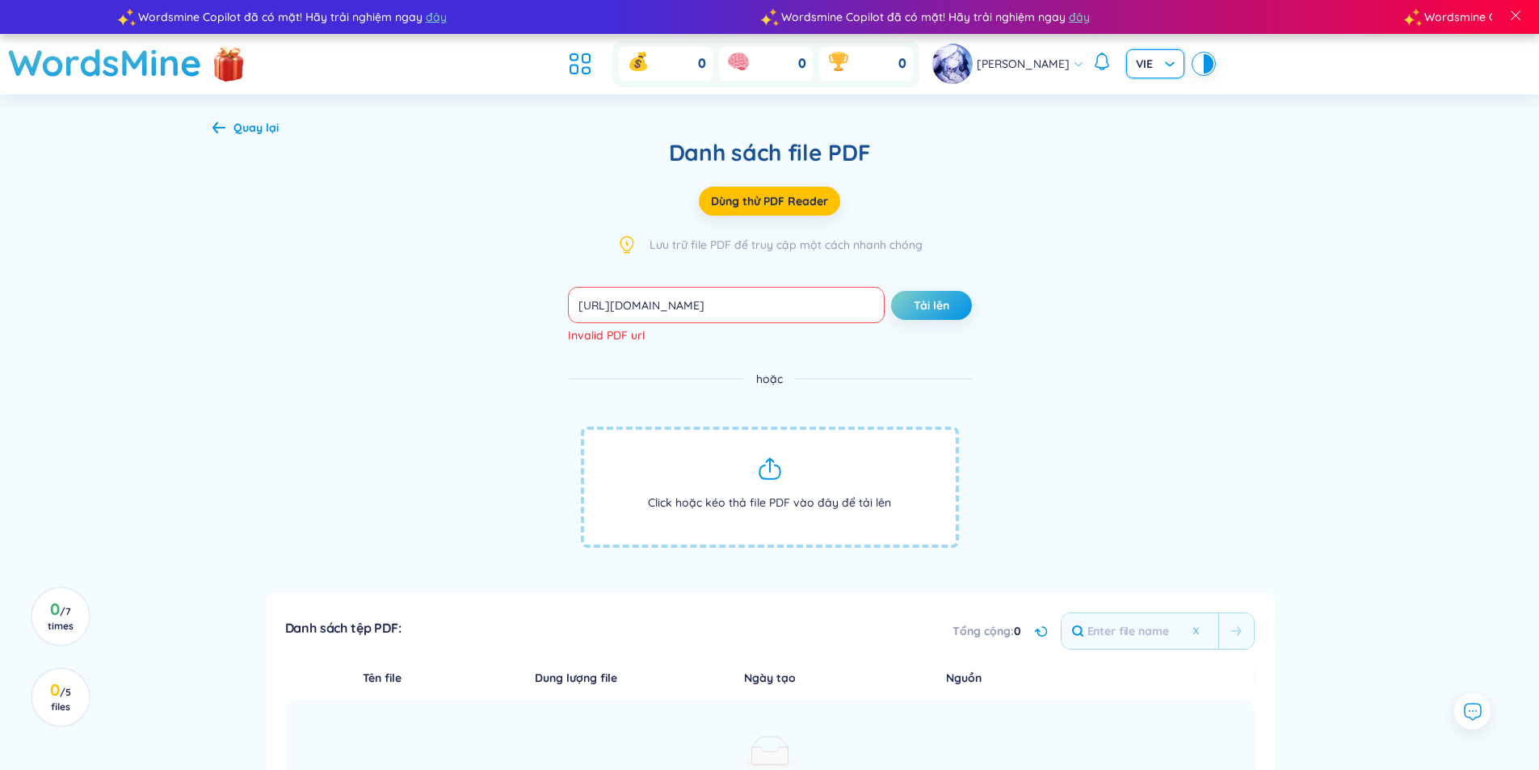
click at [1136, 63] on span "VIE" at bounding box center [1155, 64] width 39 height 16
click at [1158, 123] on div "ENG" at bounding box center [1143, 124] width 39 height 18
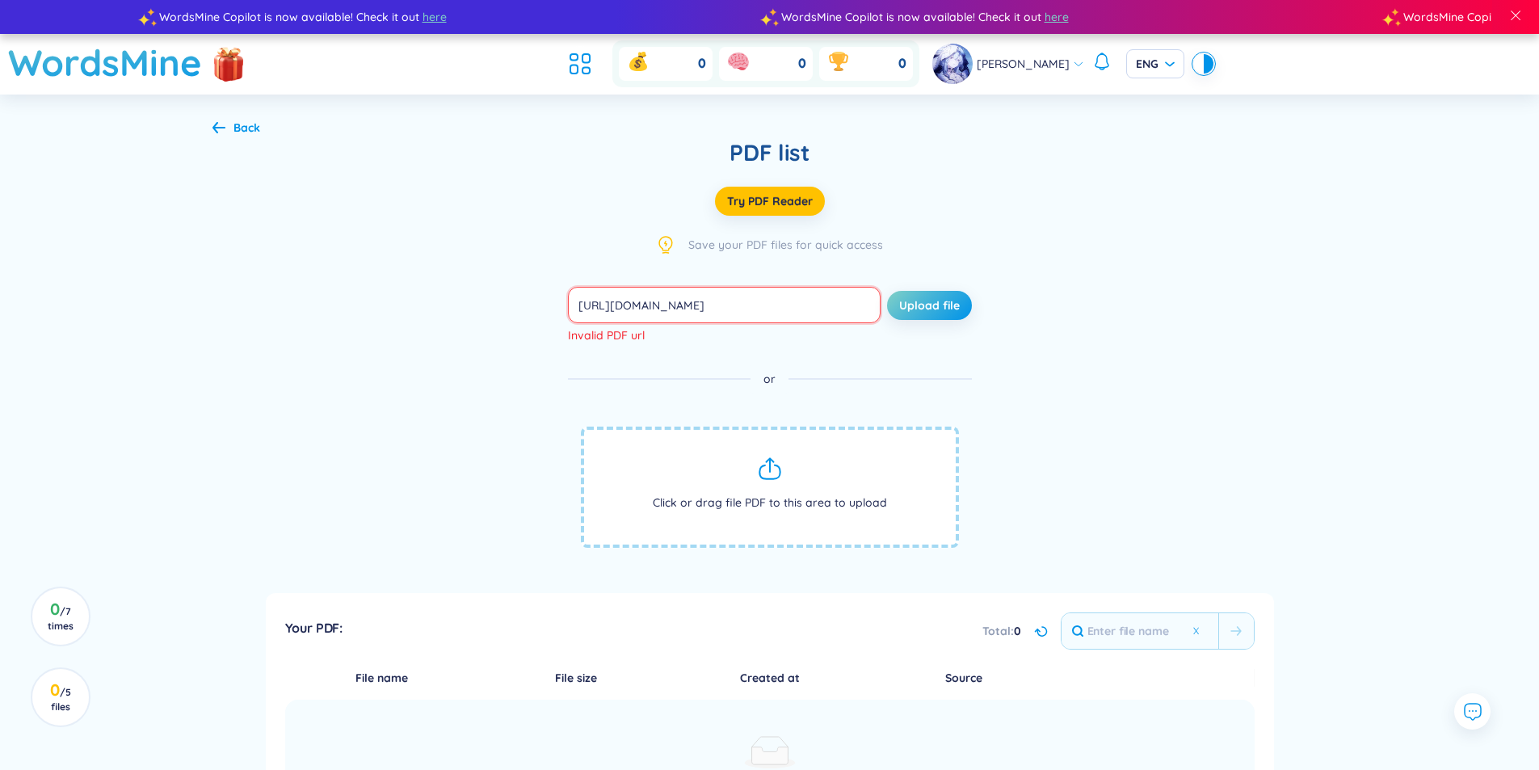
click at [769, 292] on input "https://drive.google.com/file/d/10kl4wH943s8tKA9I8uqKHGamXoPpPjFA/view" at bounding box center [724, 305] width 313 height 36
click at [769, 481] on icon at bounding box center [770, 469] width 26 height 26
click at [624, 431] on span "Click or drag file PDF to this area to upload" at bounding box center [770, 487] width 378 height 121
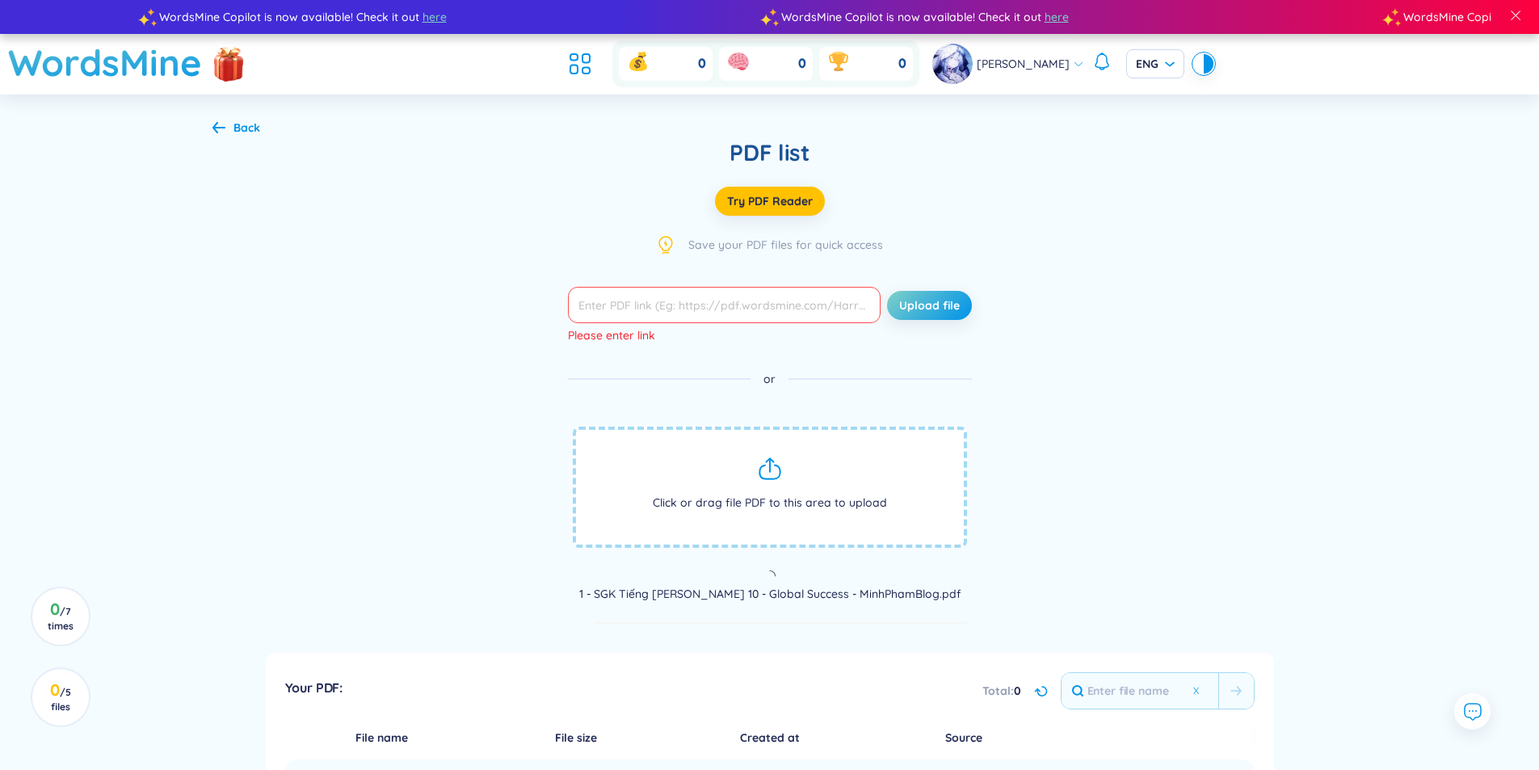
click at [226, 120] on div "Back" at bounding box center [236, 128] width 48 height 18
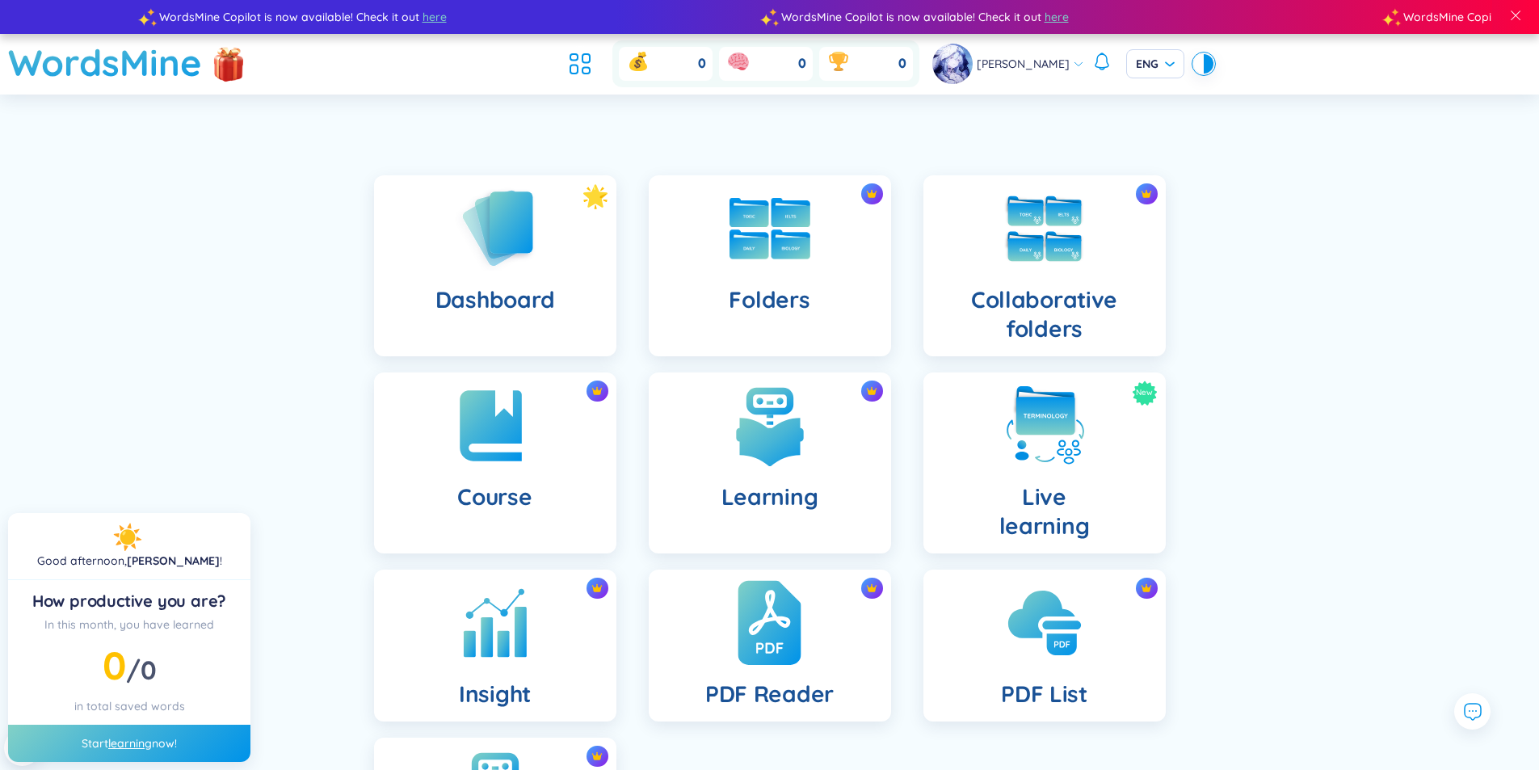
click at [850, 659] on div "PDF Reader" at bounding box center [770, 646] width 242 height 152
